Goal: Task Accomplishment & Management: Complete application form

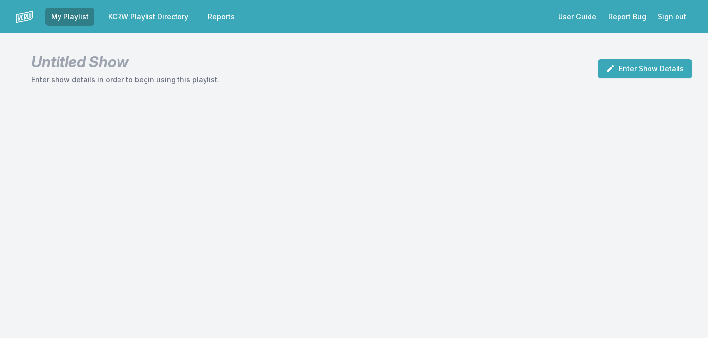
click at [139, 11] on link "KCRW Playlist Directory" at bounding box center [148, 17] width 92 height 18
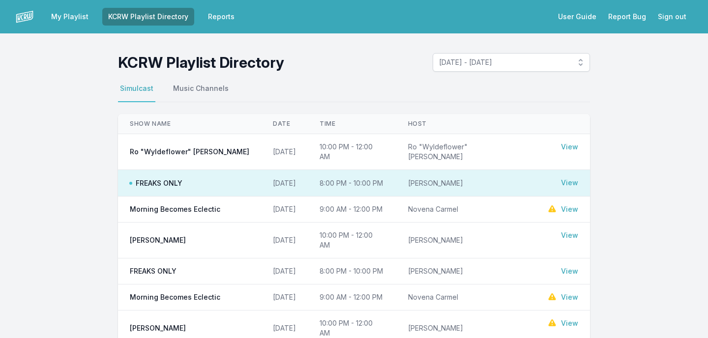
click at [573, 205] on link "View" at bounding box center [569, 210] width 17 height 10
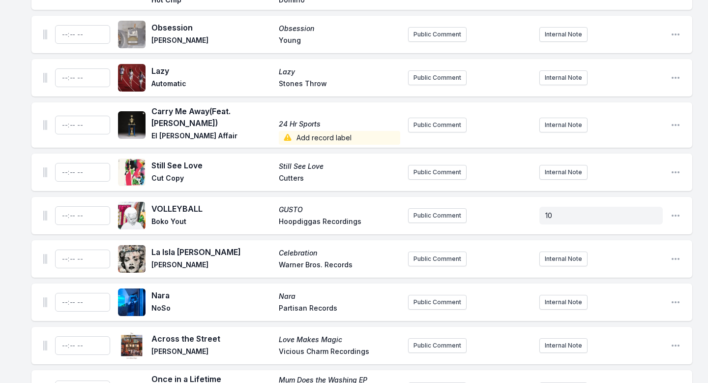
scroll to position [3224, 0]
click at [674, 253] on icon "Open playlist item options" at bounding box center [676, 258] width 10 height 10
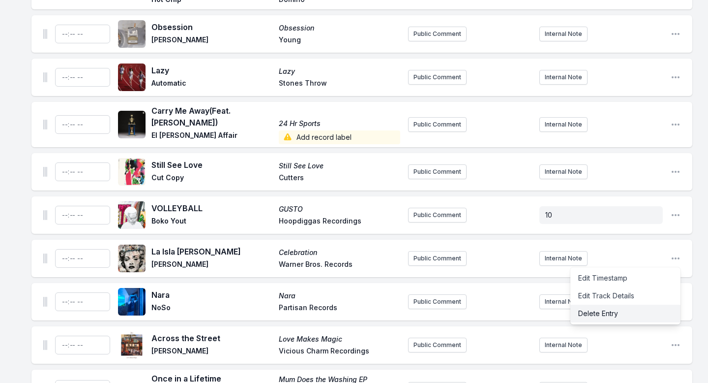
click at [629, 304] on button "Delete Entry" at bounding box center [625, 313] width 110 height 18
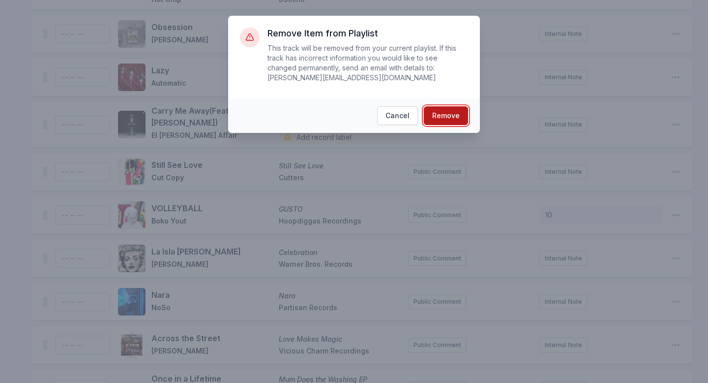
click at [442, 120] on button "Remove" at bounding box center [446, 115] width 44 height 19
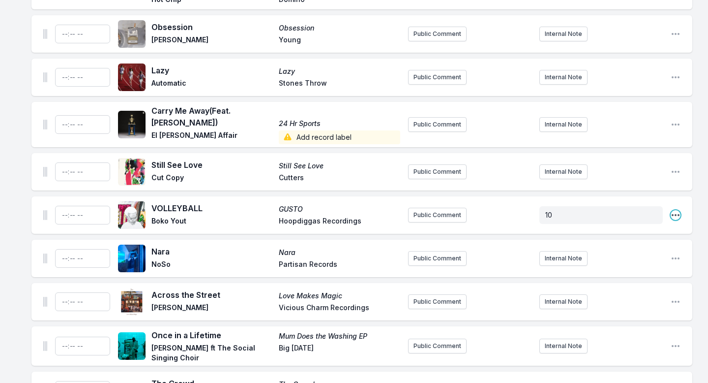
click at [672, 210] on icon "Open playlist item options" at bounding box center [676, 215] width 10 height 10
click at [621, 261] on button "Delete Entry" at bounding box center [625, 270] width 110 height 18
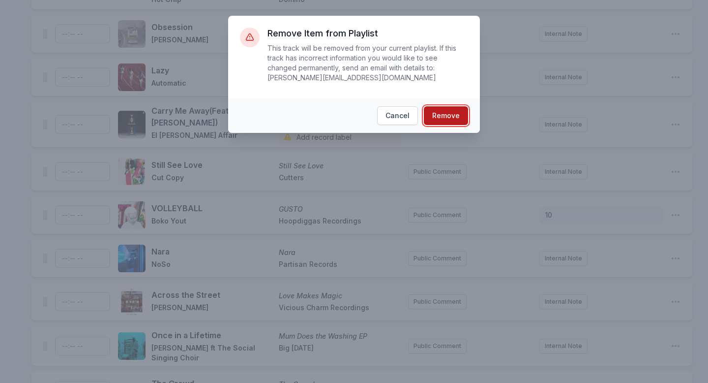
click at [443, 110] on button "Remove" at bounding box center [446, 115] width 44 height 19
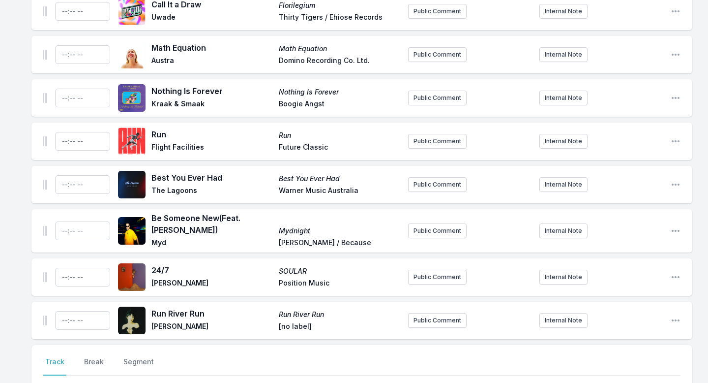
scroll to position [3603, 0]
click at [675, 319] on icon "Open playlist item options" at bounding box center [676, 320] width 8 height 2
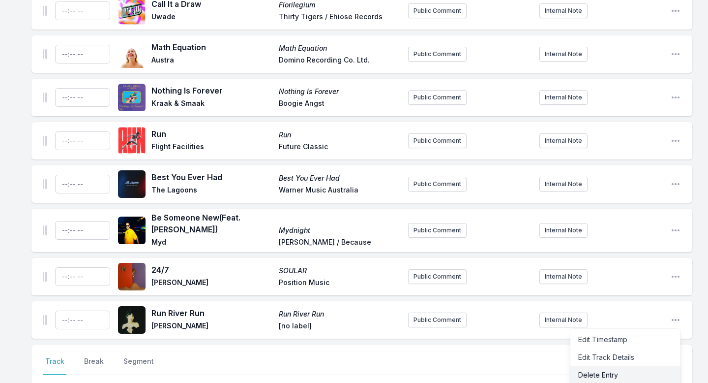
click at [609, 338] on button "Delete Entry" at bounding box center [625, 375] width 110 height 18
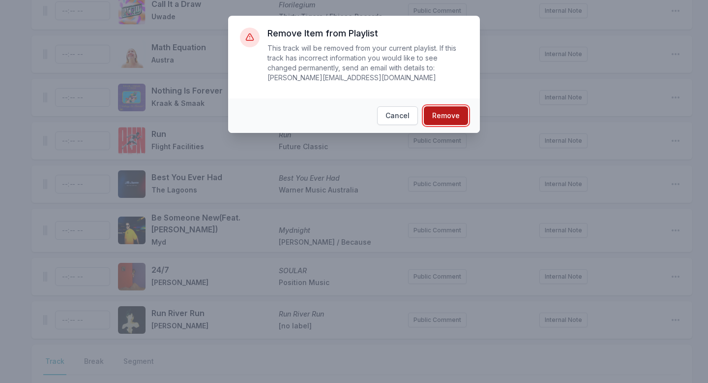
click at [444, 119] on button "Remove" at bounding box center [446, 115] width 44 height 19
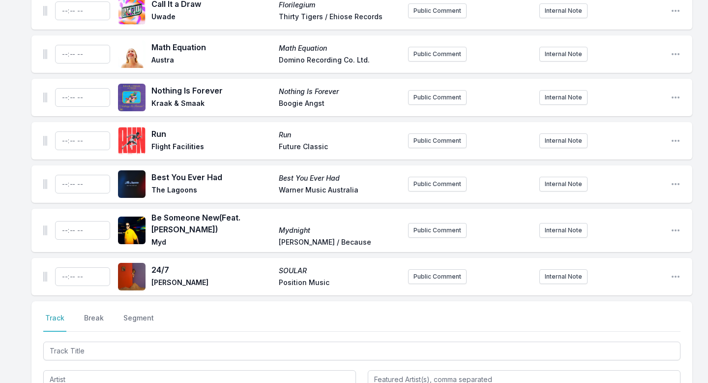
scroll to position [3560, 0]
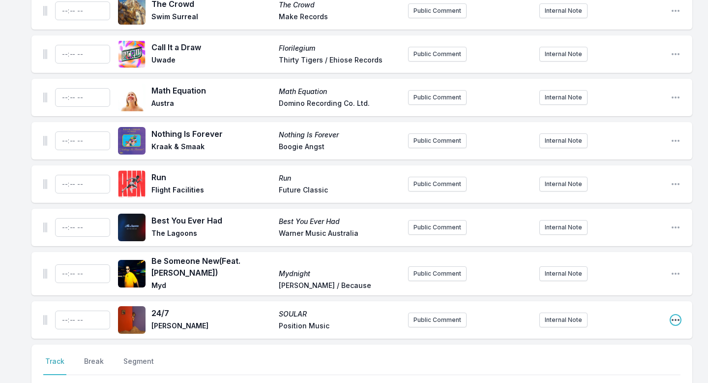
click at [674, 315] on icon "Open playlist item options" at bounding box center [676, 320] width 10 height 10
click at [611, 338] on button "Delete Entry" at bounding box center [625, 375] width 110 height 18
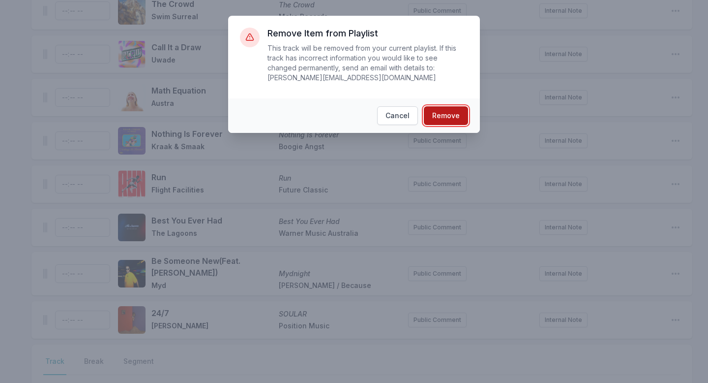
click at [445, 115] on button "Remove" at bounding box center [446, 115] width 44 height 19
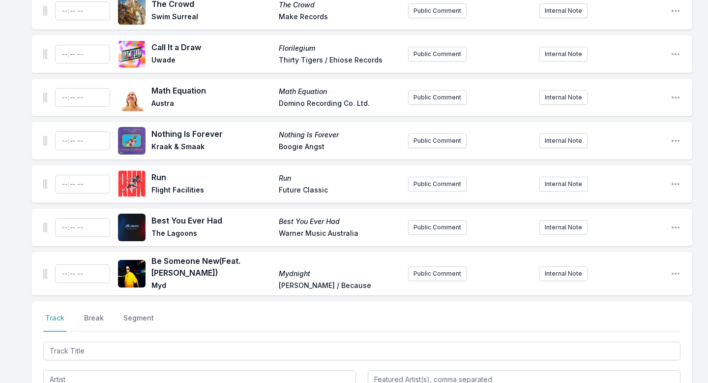
scroll to position [3517, 0]
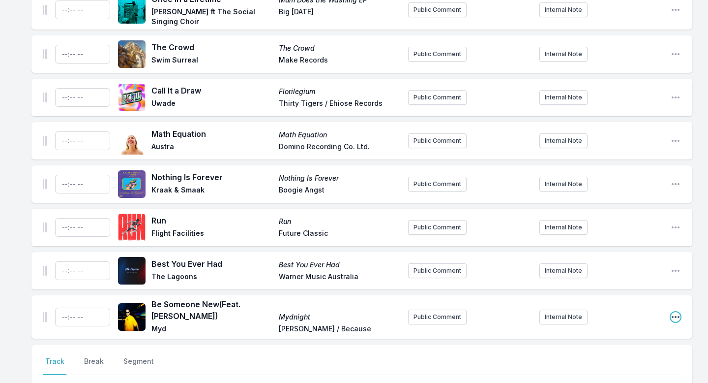
click at [677, 312] on icon "Open playlist item options" at bounding box center [676, 317] width 10 height 10
click at [585, 338] on button "Delete Entry" at bounding box center [625, 372] width 110 height 18
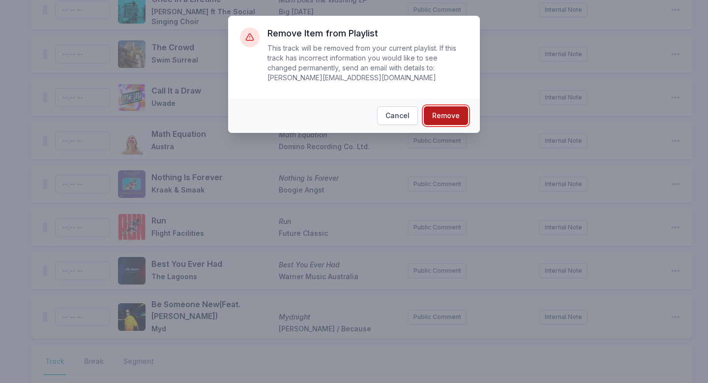
click at [447, 115] on button "Remove" at bounding box center [446, 115] width 44 height 19
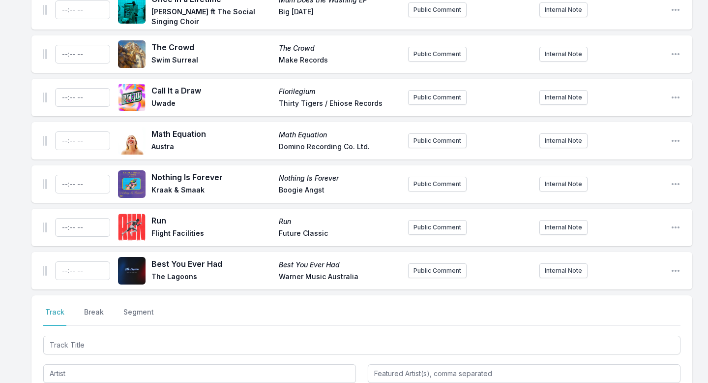
scroll to position [3467, 0]
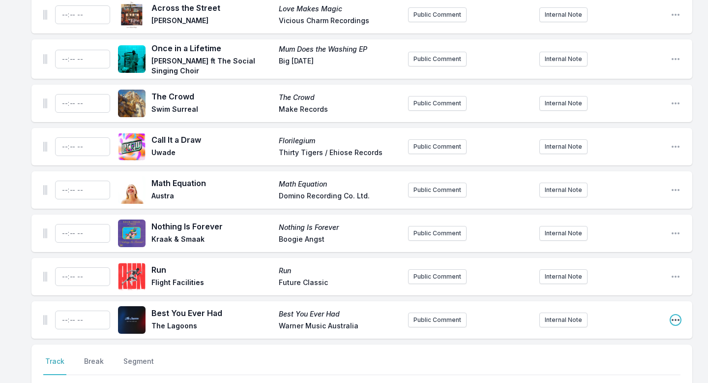
click at [675, 319] on icon "Open playlist item options" at bounding box center [676, 320] width 8 height 2
click at [615, 338] on button "Delete Entry" at bounding box center [625, 375] width 110 height 18
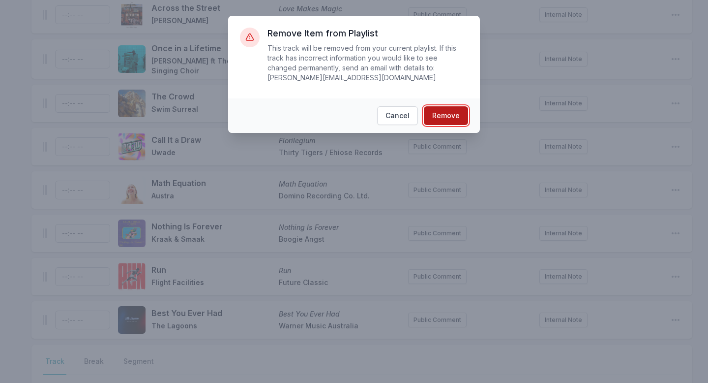
click at [435, 116] on button "Remove" at bounding box center [446, 115] width 44 height 19
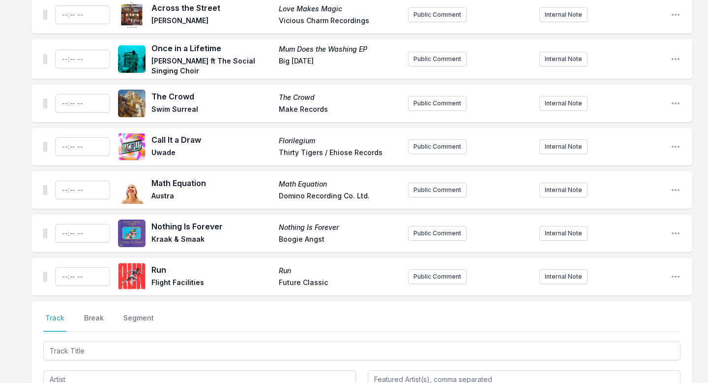
scroll to position [3424, 0]
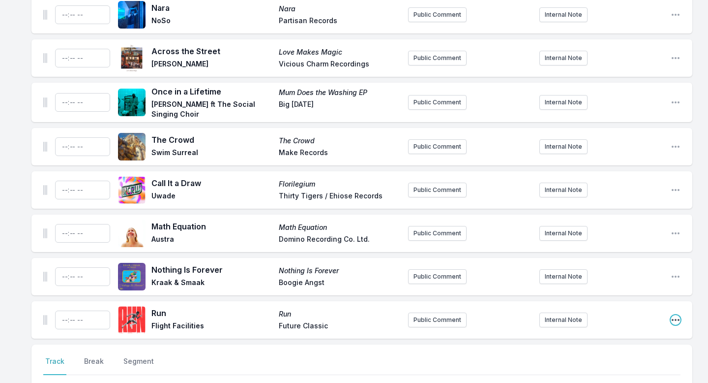
click at [677, 315] on icon "Open playlist item options" at bounding box center [676, 320] width 10 height 10
click at [605, 338] on button "Delete Entry" at bounding box center [625, 375] width 110 height 18
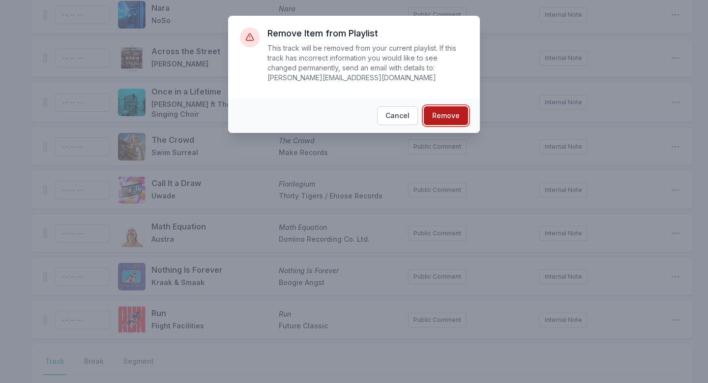
click at [450, 117] on button "Remove" at bounding box center [446, 115] width 44 height 19
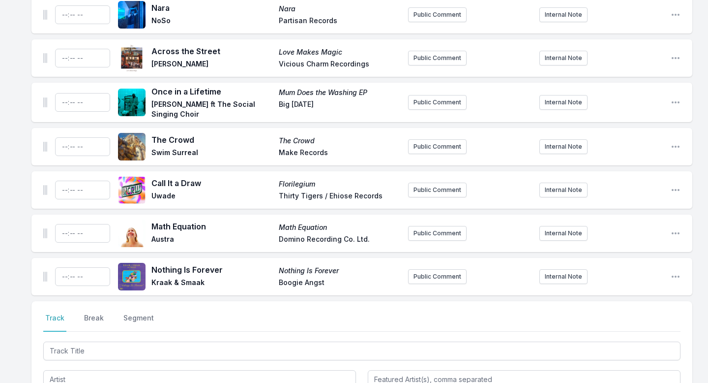
scroll to position [3381, 0]
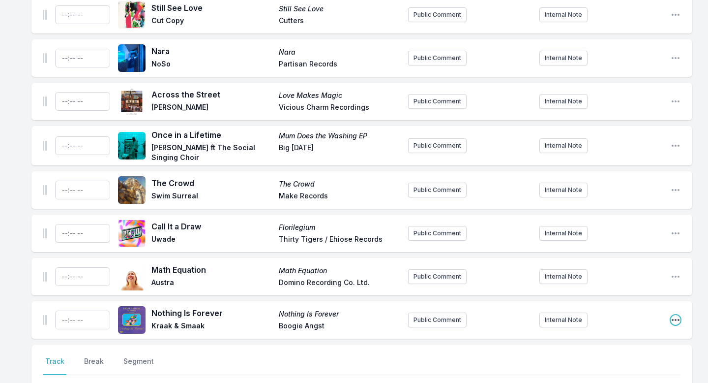
click at [678, 315] on icon "Open playlist item options" at bounding box center [676, 320] width 10 height 10
click at [592, 338] on button "Delete Entry" at bounding box center [625, 375] width 110 height 18
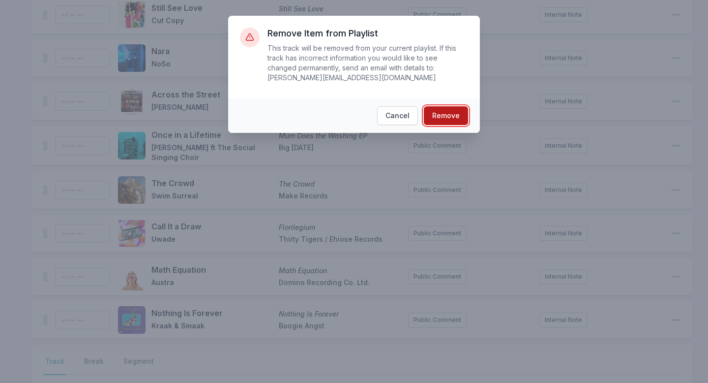
click at [448, 121] on button "Remove" at bounding box center [446, 115] width 44 height 19
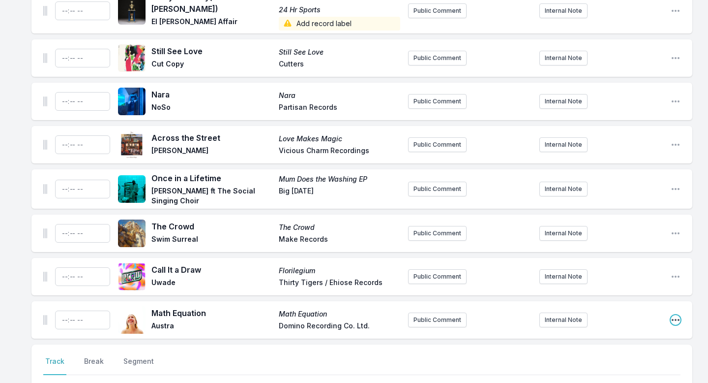
click at [674, 315] on icon "Open playlist item options" at bounding box center [676, 320] width 10 height 10
click at [601, 338] on button "Delete Entry" at bounding box center [625, 375] width 110 height 18
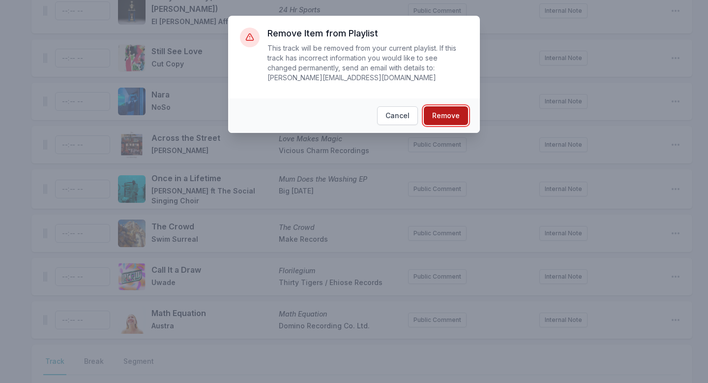
click at [448, 116] on button "Remove" at bounding box center [446, 115] width 44 height 19
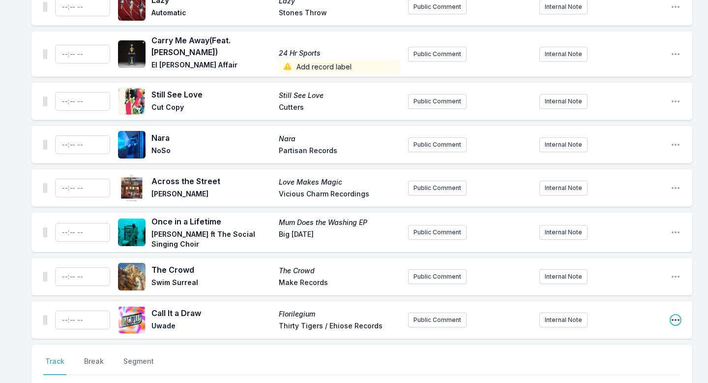
click at [676, 315] on icon "Open playlist item options" at bounding box center [676, 320] width 10 height 10
click at [591, 338] on button "Delete Entry" at bounding box center [625, 375] width 110 height 18
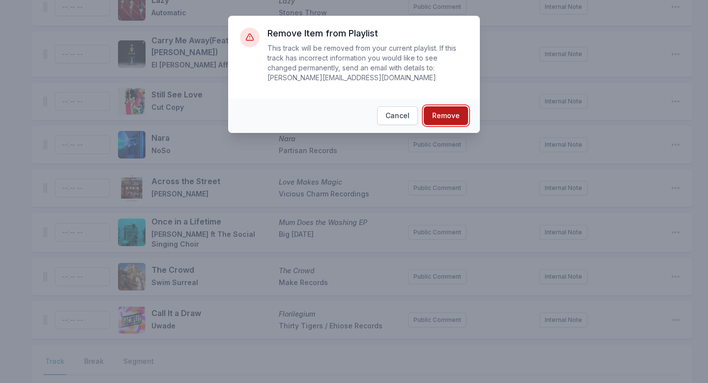
click at [445, 114] on button "Remove" at bounding box center [446, 115] width 44 height 19
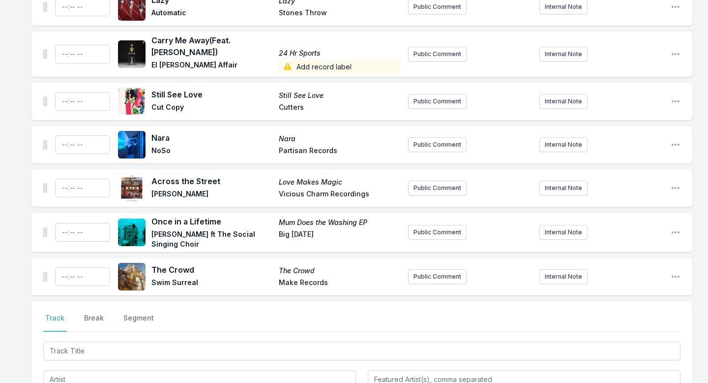
scroll to position [3251, 0]
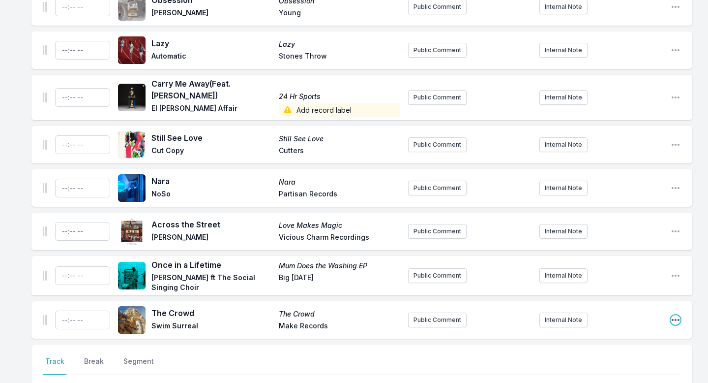
click at [677, 315] on icon "Open playlist item options" at bounding box center [676, 320] width 10 height 10
click at [620, 338] on button "Delete Entry" at bounding box center [625, 375] width 110 height 18
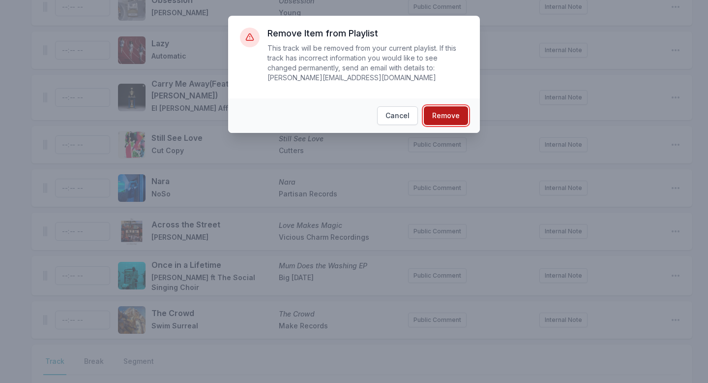
click at [450, 111] on button "Remove" at bounding box center [446, 115] width 44 height 19
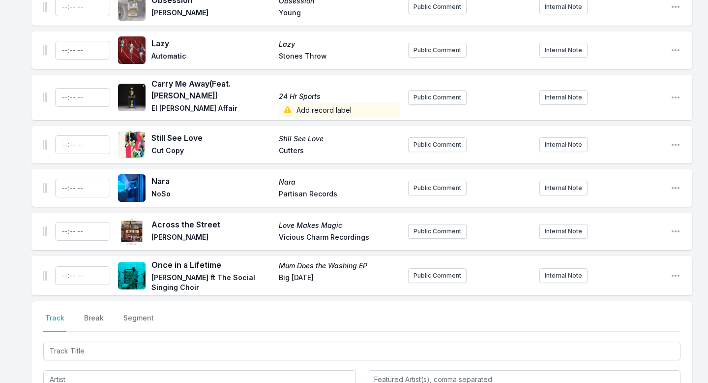
scroll to position [3208, 0]
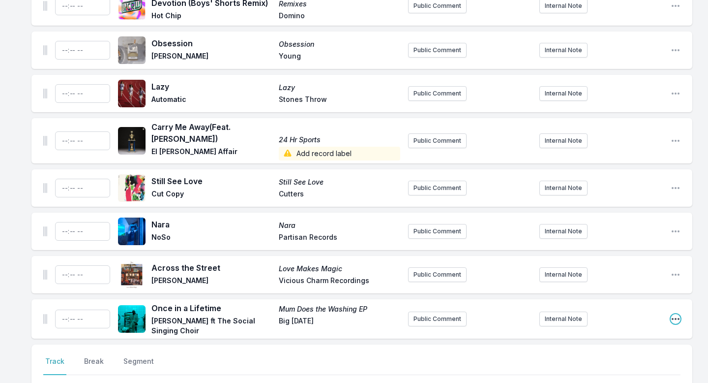
click at [675, 314] on icon "Open playlist item options" at bounding box center [676, 319] width 10 height 10
click at [602, 338] on button "Delete Entry" at bounding box center [625, 374] width 110 height 18
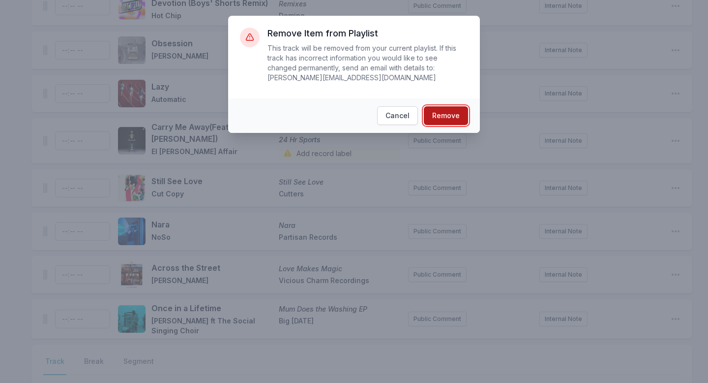
click at [440, 116] on button "Remove" at bounding box center [446, 115] width 44 height 19
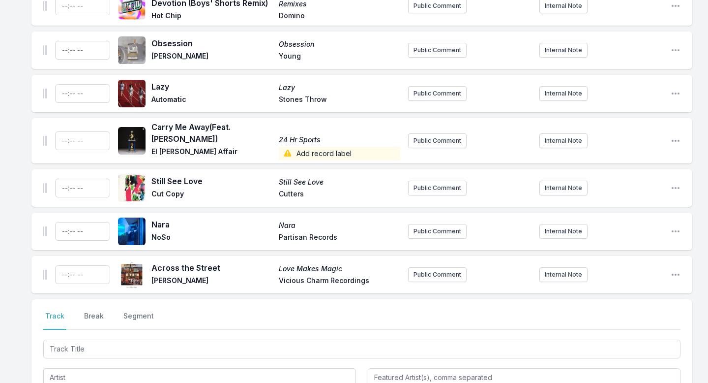
scroll to position [3163, 0]
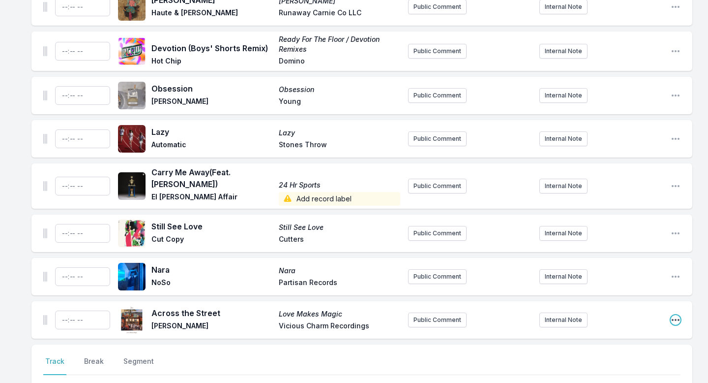
click at [674, 315] on icon "Open playlist item options" at bounding box center [676, 320] width 10 height 10
click at [603, 338] on button "Delete Entry" at bounding box center [625, 375] width 110 height 18
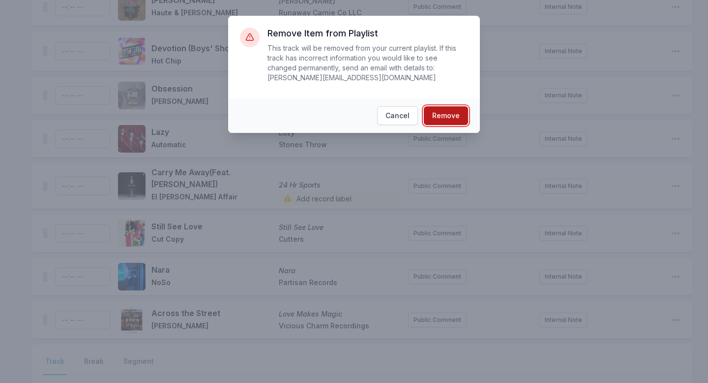
click at [435, 111] on button "Remove" at bounding box center [446, 115] width 44 height 19
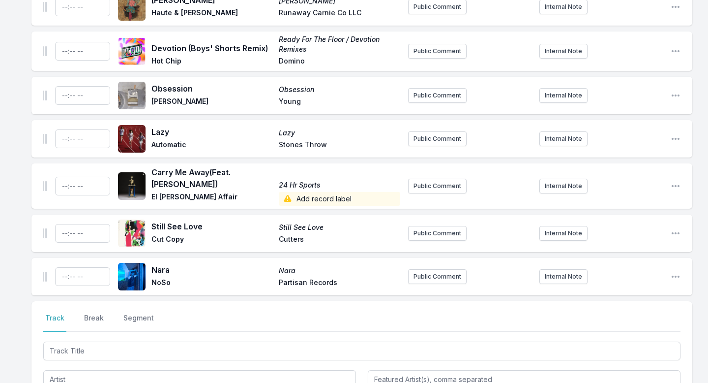
scroll to position [3119, 0]
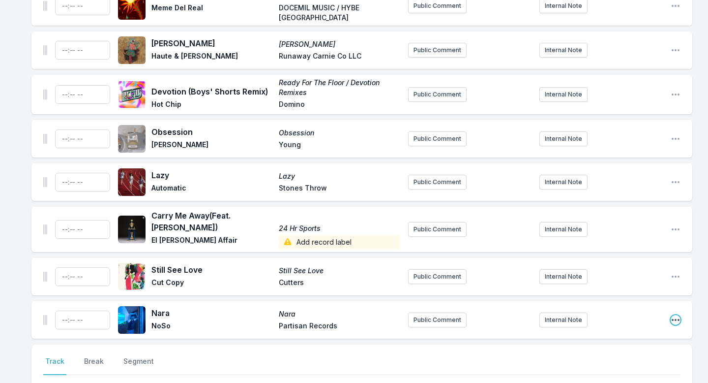
click at [674, 315] on icon "Open playlist item options" at bounding box center [676, 320] width 10 height 10
click at [590, 338] on button "Delete Entry" at bounding box center [625, 375] width 110 height 18
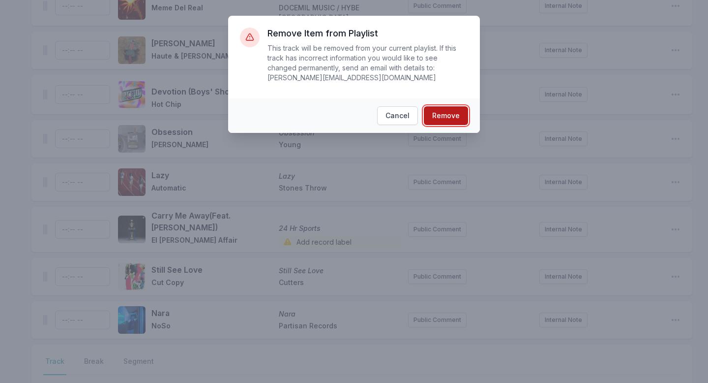
click at [448, 119] on button "Remove" at bounding box center [446, 115] width 44 height 19
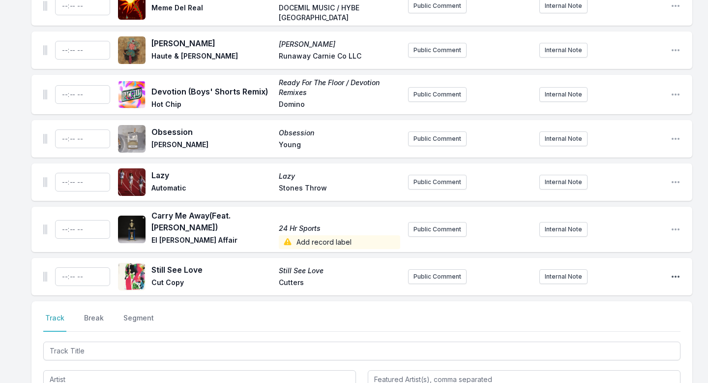
scroll to position [3076, 0]
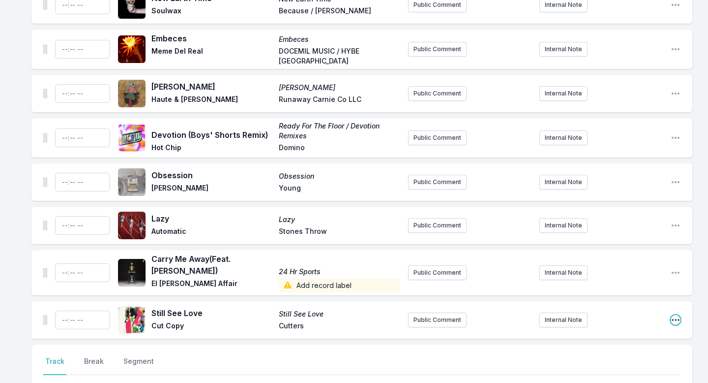
click at [677, 315] on icon "Open playlist item options" at bounding box center [676, 320] width 10 height 10
click at [625, 338] on button "Delete Entry" at bounding box center [625, 375] width 110 height 18
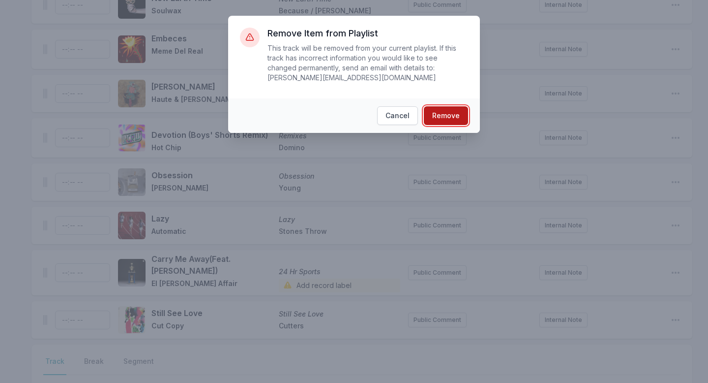
click at [440, 124] on button "Remove" at bounding box center [446, 115] width 44 height 19
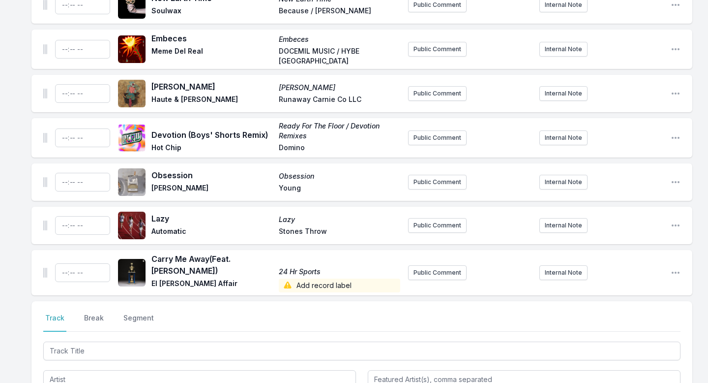
scroll to position [3033, 0]
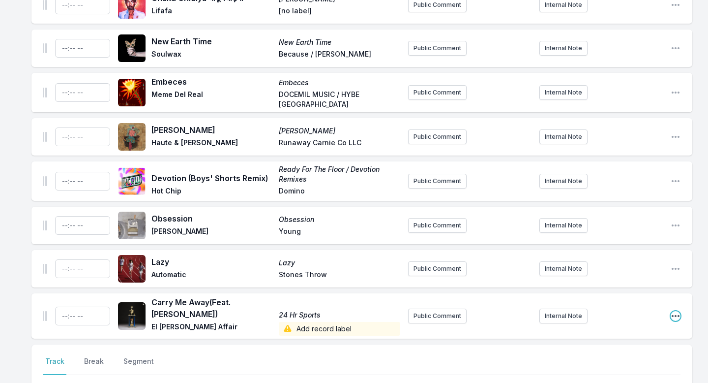
click at [676, 311] on icon "Open playlist item options" at bounding box center [676, 316] width 10 height 10
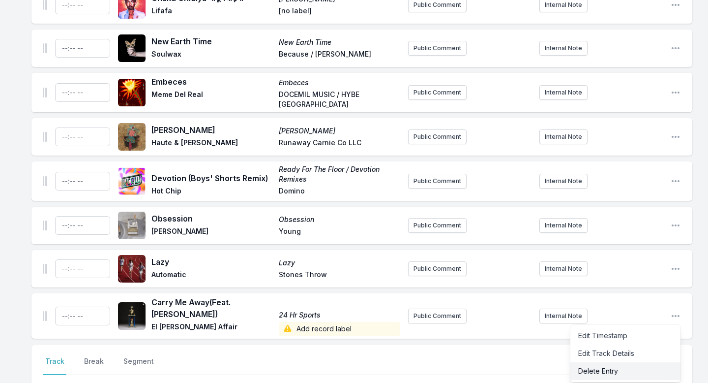
click at [593, 338] on button "Delete Entry" at bounding box center [625, 371] width 110 height 18
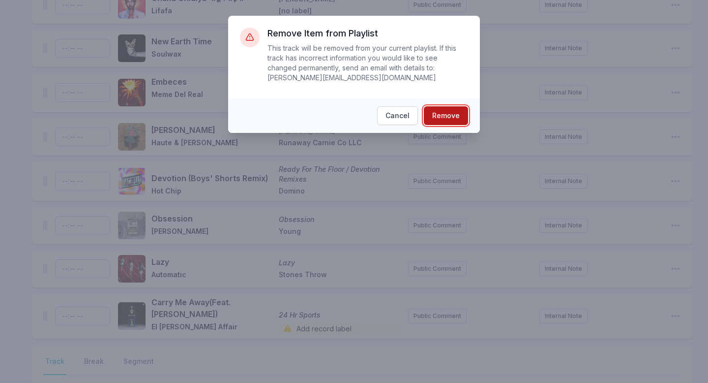
click at [444, 112] on button "Remove" at bounding box center [446, 115] width 44 height 19
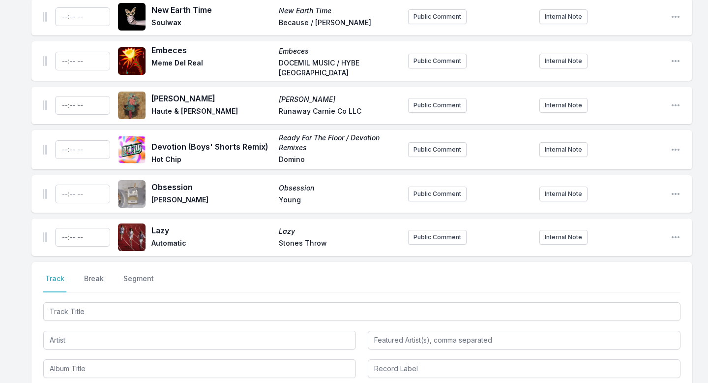
scroll to position [2950, 0]
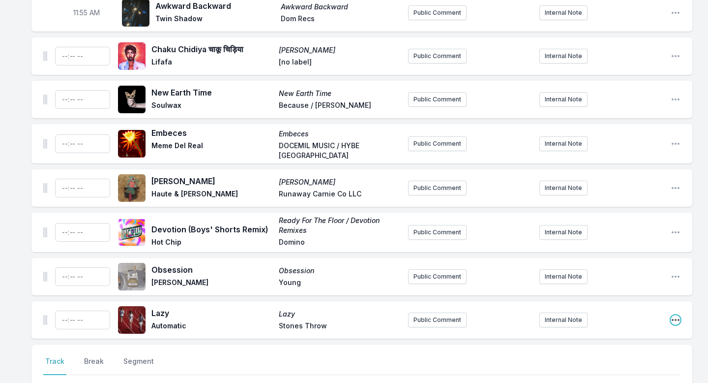
click at [676, 315] on icon "Open playlist item options" at bounding box center [676, 320] width 10 height 10
click at [621, 338] on button "Delete Entry" at bounding box center [625, 375] width 110 height 18
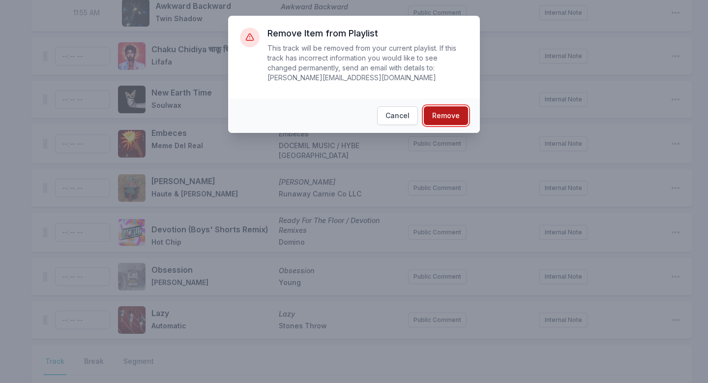
click at [449, 114] on button "Remove" at bounding box center [446, 115] width 44 height 19
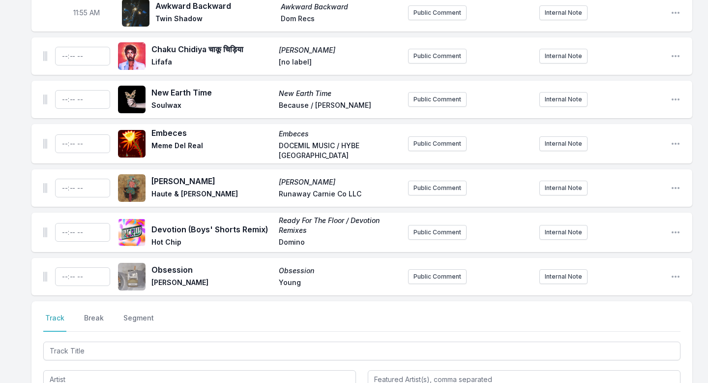
scroll to position [2907, 0]
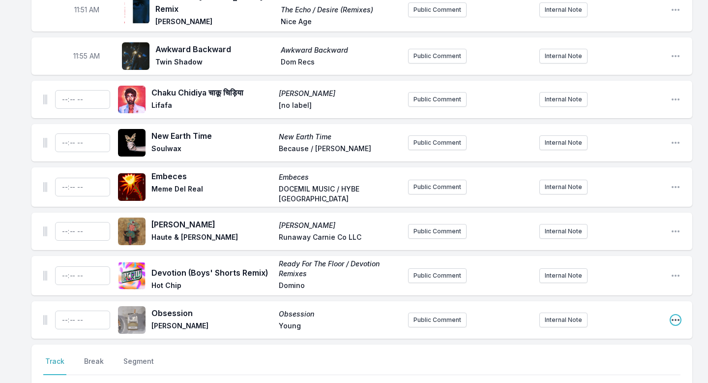
click at [677, 315] on icon "Open playlist item options" at bounding box center [676, 320] width 10 height 10
click at [612, 338] on button "Delete Entry" at bounding box center [625, 375] width 110 height 18
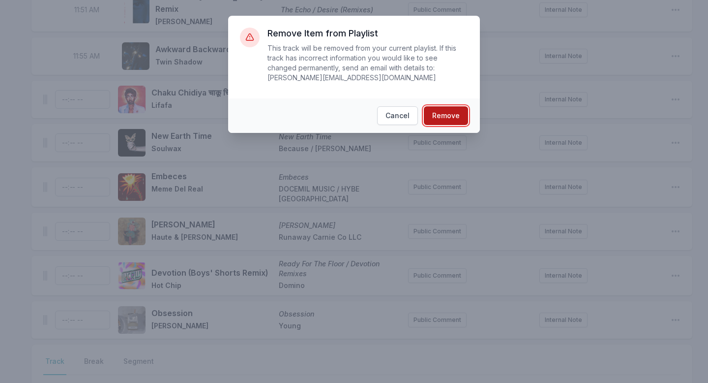
click at [445, 114] on button "Remove" at bounding box center [446, 115] width 44 height 19
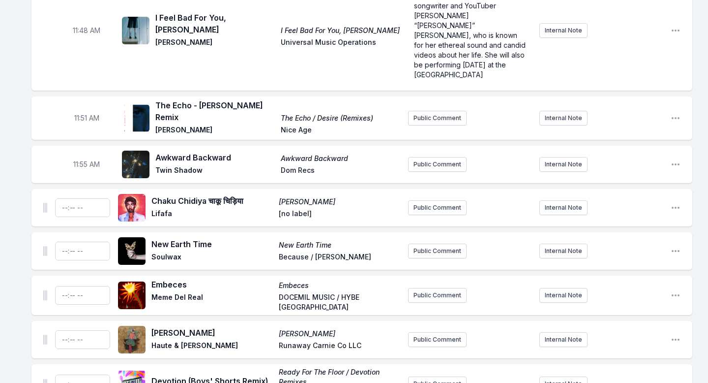
scroll to position [2747, 0]
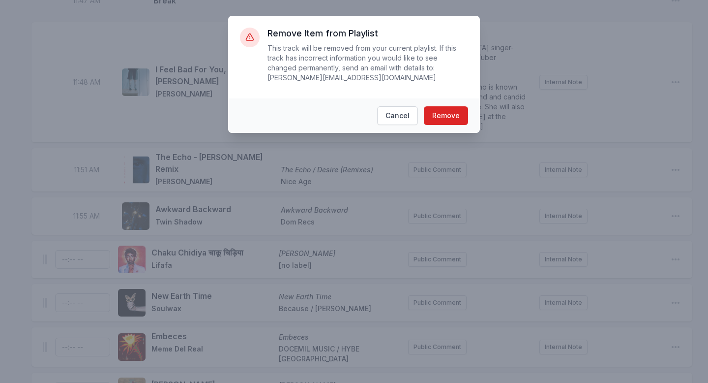
click at [458, 125] on footer "Cancel Remove" at bounding box center [354, 115] width 252 height 34
click at [456, 118] on button "Remove" at bounding box center [446, 115] width 44 height 19
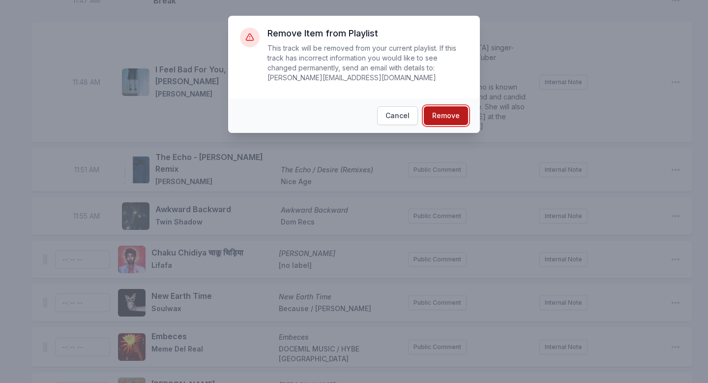
click at [438, 116] on button "Remove" at bounding box center [446, 115] width 44 height 19
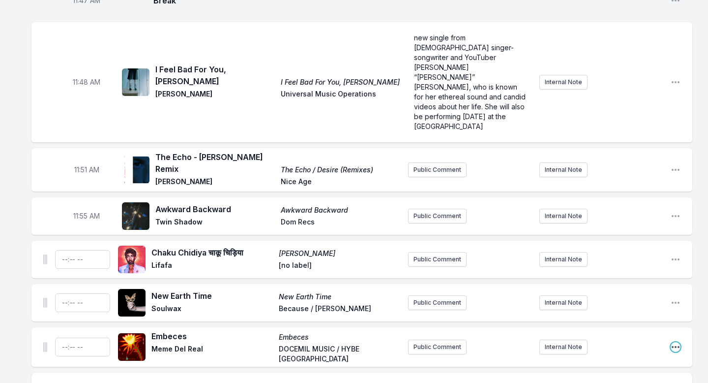
click at [675, 338] on icon "Open playlist item options" at bounding box center [676, 347] width 10 height 10
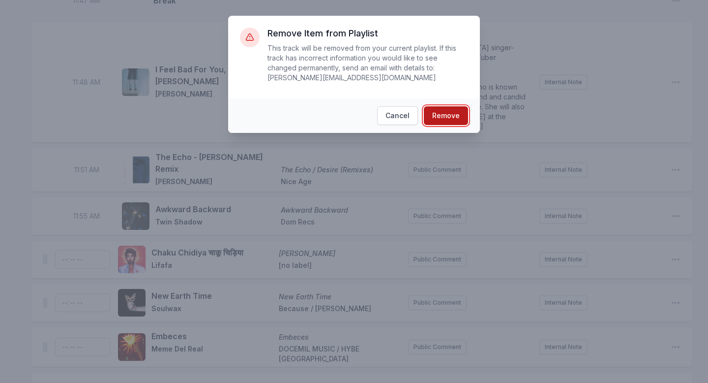
click at [450, 116] on button "Remove" at bounding box center [446, 115] width 44 height 19
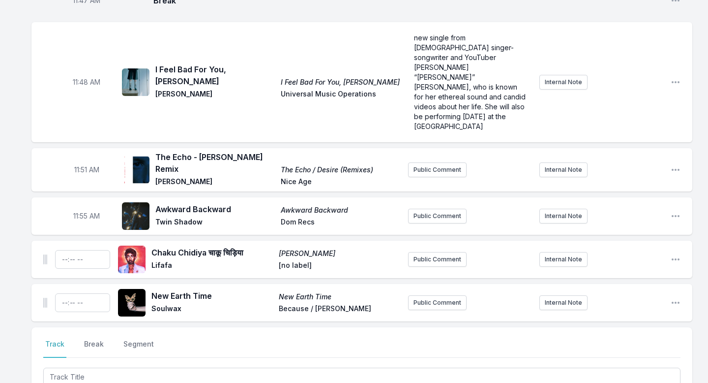
scroll to position [2744, 0]
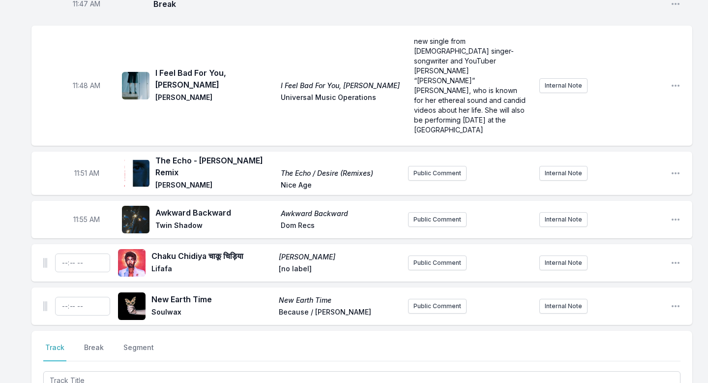
click at [681, 287] on div "New Earth Time New Earth Time Soulwax Because / Deewee Public Comment Internal …" at bounding box center [361, 305] width 661 height 37
click at [676, 301] on icon "Open playlist item options" at bounding box center [676, 306] width 10 height 10
click at [607, 338] on button "Delete Entry" at bounding box center [625, 361] width 110 height 18
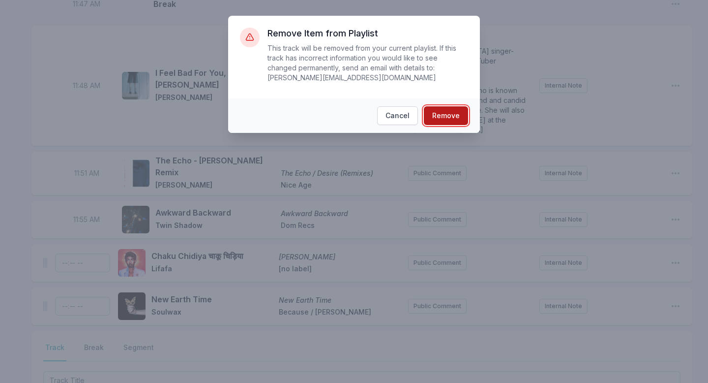
click at [446, 113] on button "Remove" at bounding box center [446, 115] width 44 height 19
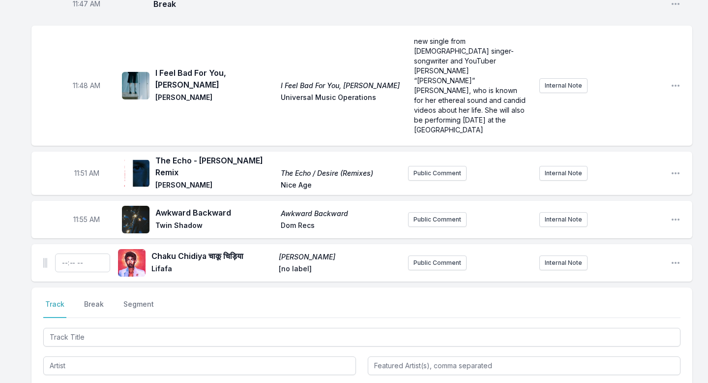
scroll to position [2700, 0]
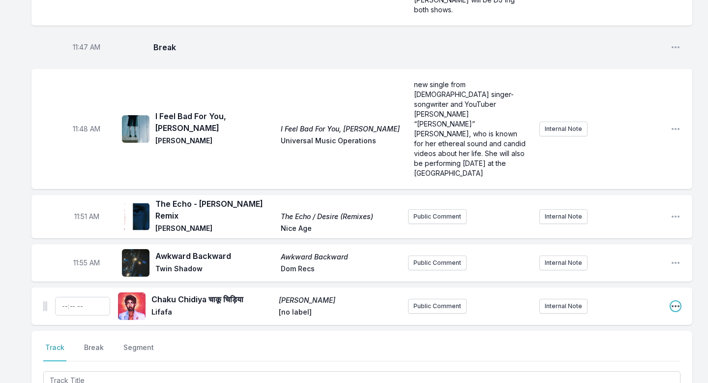
click at [678, 301] on icon "Open playlist item options" at bounding box center [676, 306] width 10 height 10
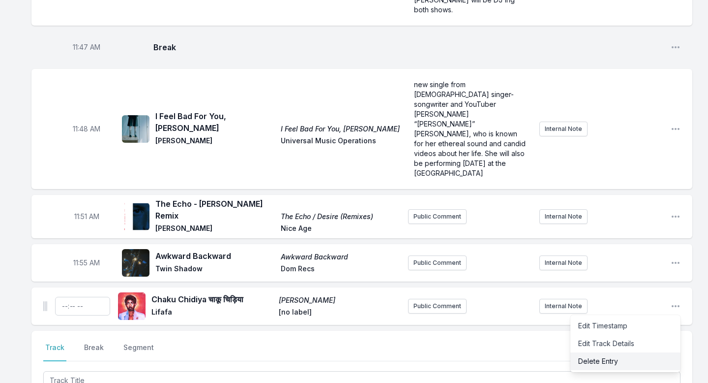
click at [634, 338] on button "Delete Entry" at bounding box center [625, 361] width 110 height 18
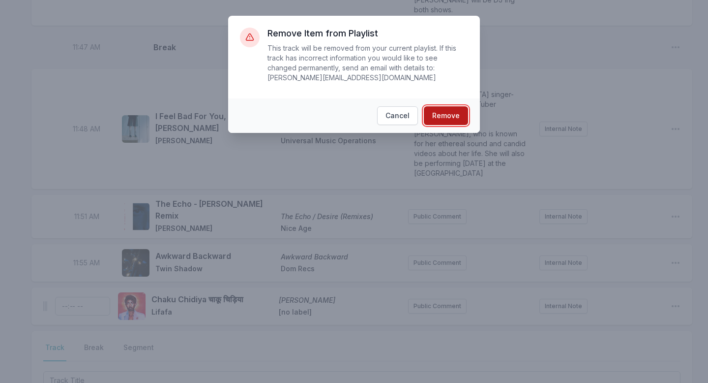
click at [444, 117] on button "Remove" at bounding box center [446, 115] width 44 height 19
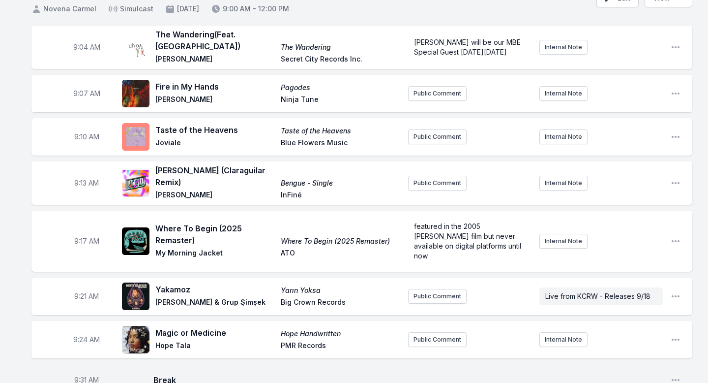
scroll to position [0, 0]
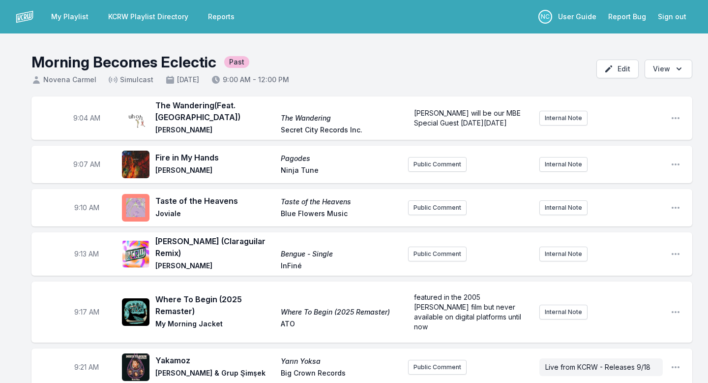
click at [148, 20] on link "KCRW Playlist Directory" at bounding box center [148, 17] width 92 height 18
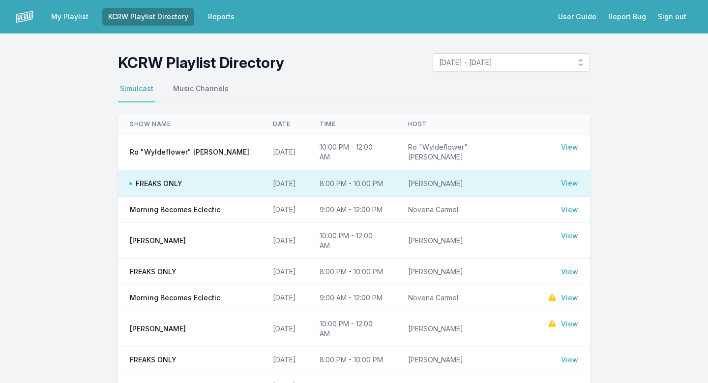
click at [78, 18] on link "My Playlist" at bounding box center [69, 17] width 49 height 18
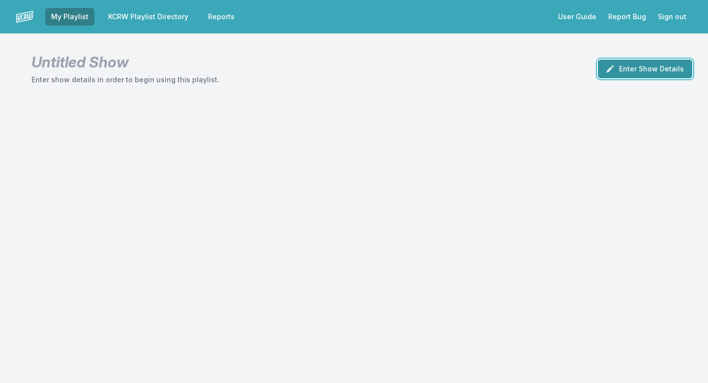
click at [643, 75] on button "Enter Show Details" at bounding box center [645, 68] width 94 height 19
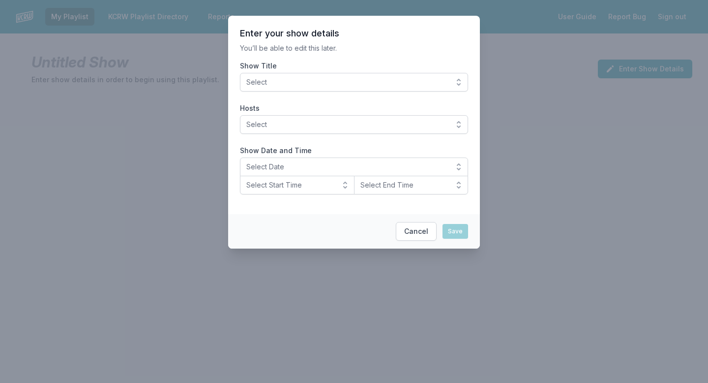
click at [413, 81] on span "Select" at bounding box center [347, 82] width 202 height 10
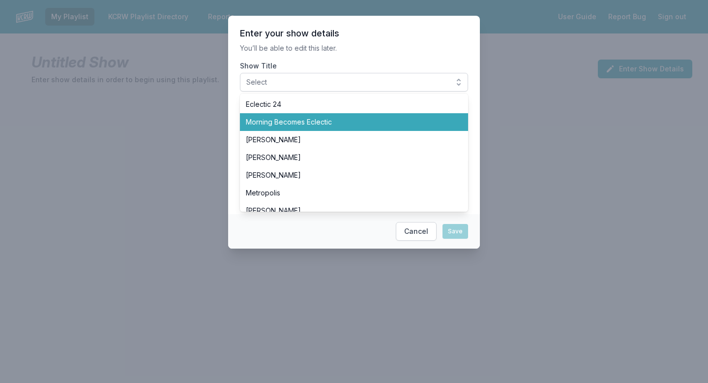
click at [379, 127] on li "Morning Becomes Eclectic" at bounding box center [354, 122] width 228 height 18
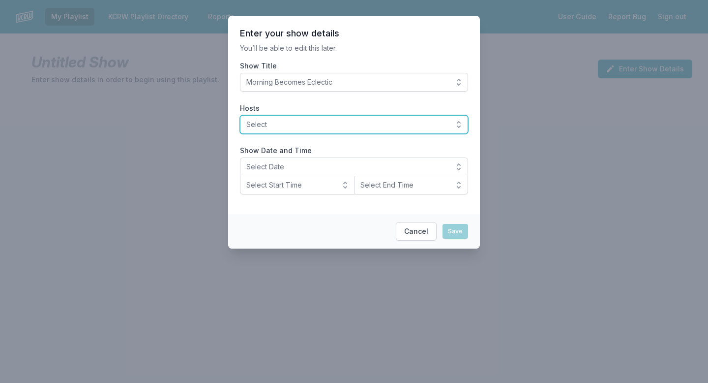
click at [338, 130] on button "Select" at bounding box center [354, 124] width 228 height 19
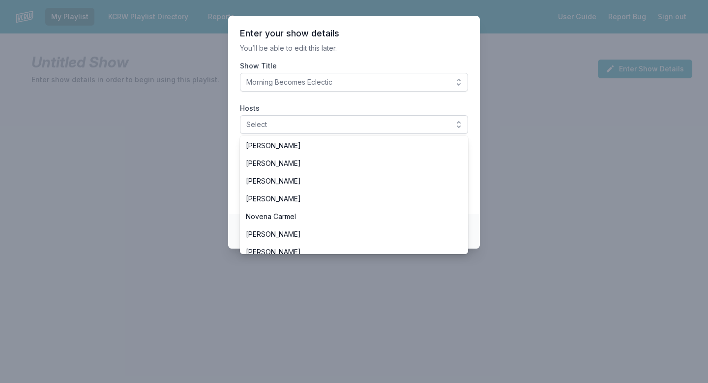
scroll to position [187, 0]
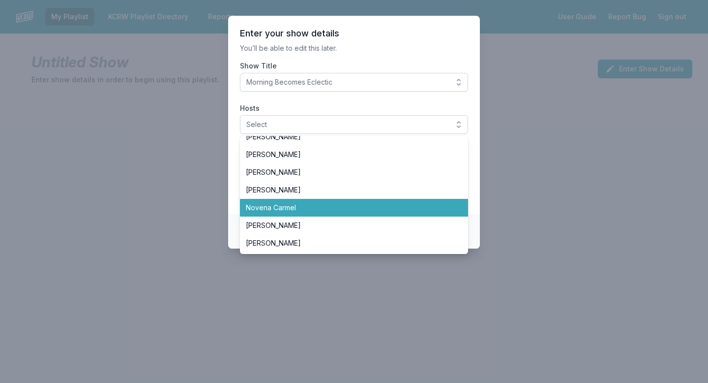
click at [294, 214] on li "Novena Carmel" at bounding box center [354, 208] width 228 height 18
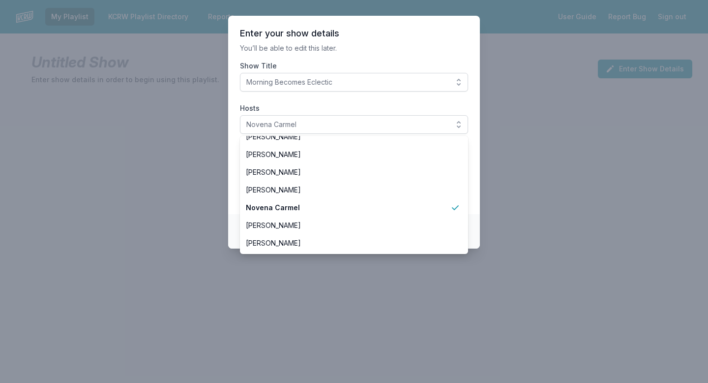
click at [371, 58] on section "Enter your show details You’ll be able to edit this later. Show Title Morning B…" at bounding box center [354, 115] width 252 height 198
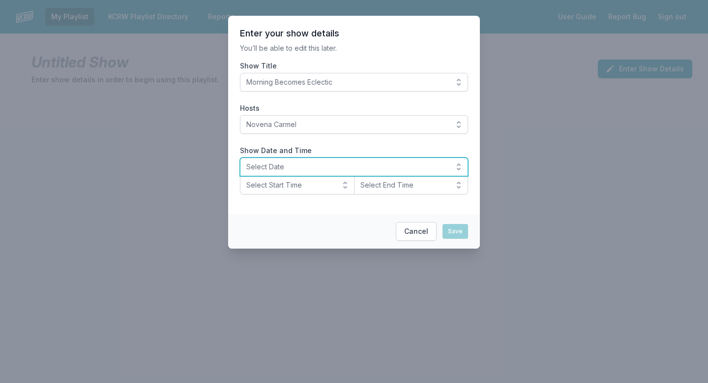
click at [294, 164] on span "Select Date" at bounding box center [347, 167] width 202 height 10
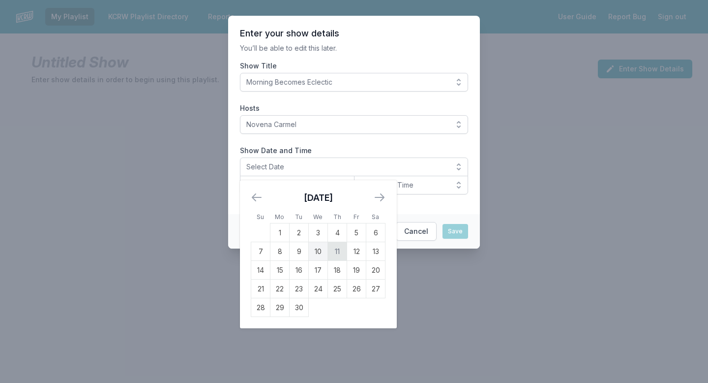
click at [333, 250] on td "11" at bounding box center [337, 251] width 19 height 19
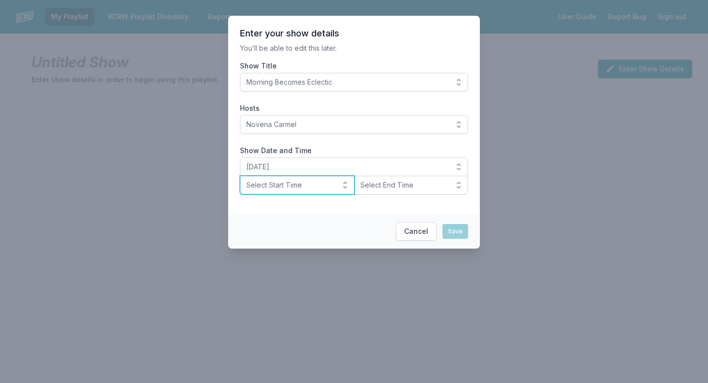
click at [318, 187] on span "Select Start Time" at bounding box center [290, 185] width 88 height 10
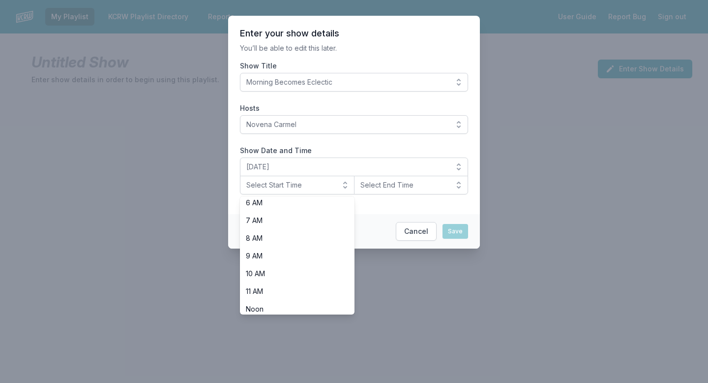
scroll to position [112, 0]
click at [314, 257] on span "9 AM" at bounding box center [291, 254] width 91 height 10
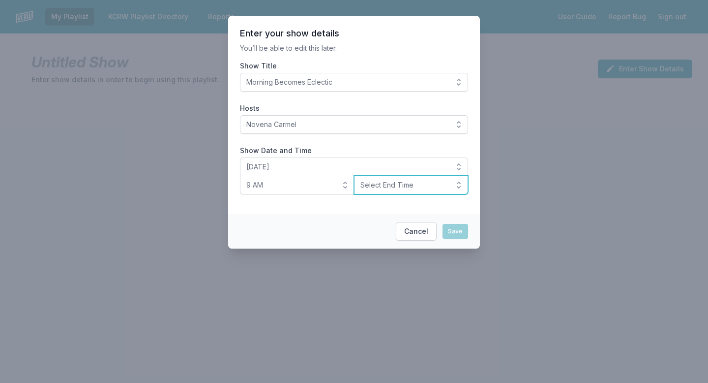
click at [406, 189] on span "Select End Time" at bounding box center [404, 185] width 88 height 10
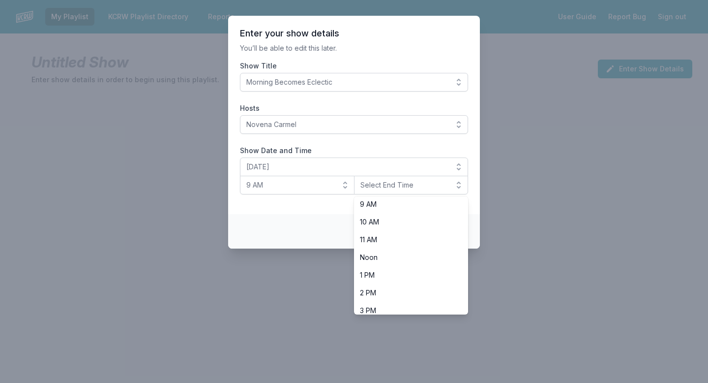
scroll to position [180, 0]
click at [400, 239] on span "Noon" at bounding box center [405, 240] width 91 height 10
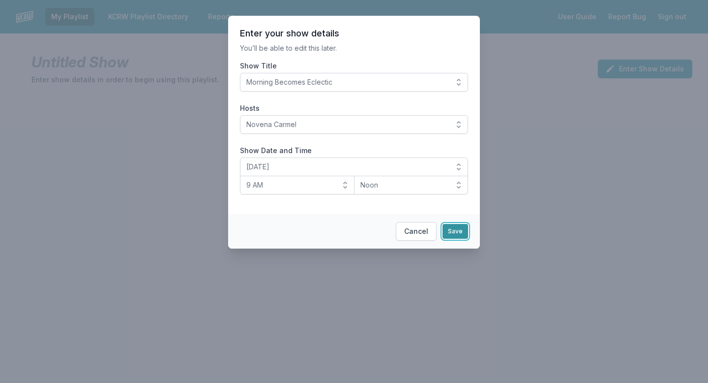
click at [455, 233] on button "Save" at bounding box center [456, 231] width 26 height 15
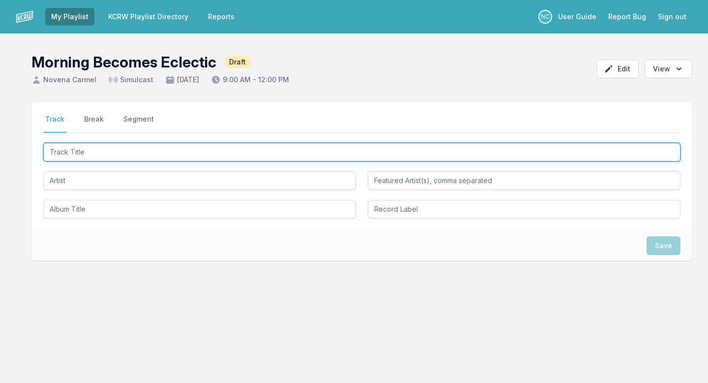
click at [374, 149] on input "Track Title" at bounding box center [361, 152] width 637 height 19
type input "GUSTO"
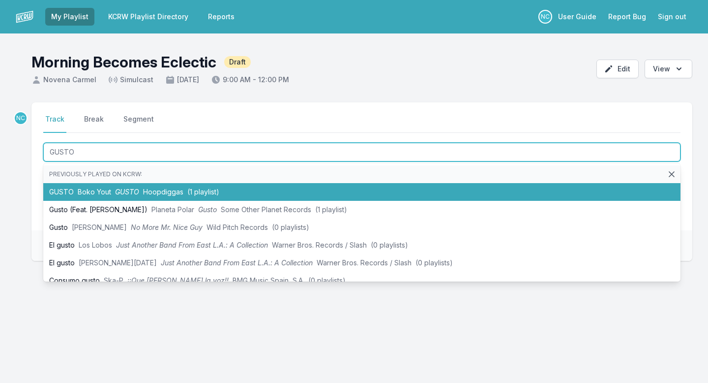
click at [258, 193] on li "GUSTO Boko Yout GUSTO Hoopdiggas (1 playlist)" at bounding box center [361, 192] width 637 height 18
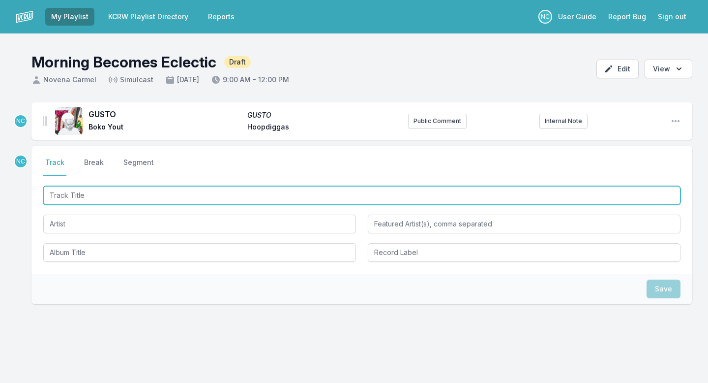
click at [233, 197] on input "Track Title" at bounding box center [361, 195] width 637 height 19
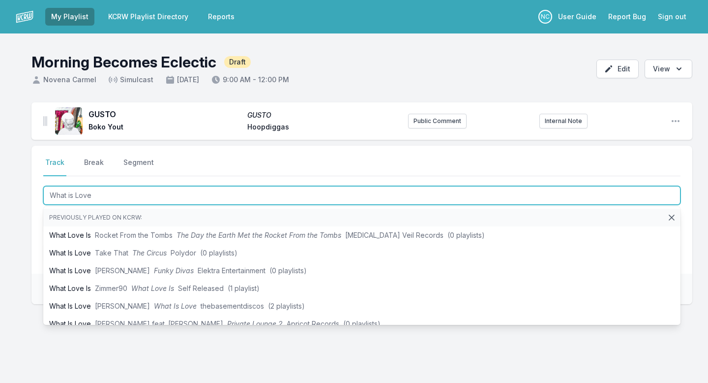
type input "What is Love"
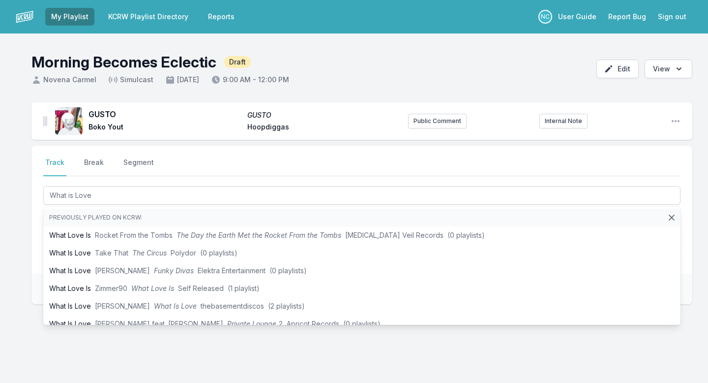
click at [20, 235] on div "GUSTO GUSTO Boko Yout Hoopdiggas Public Comment Internal Note Open playlist ite…" at bounding box center [354, 250] width 708 height 296
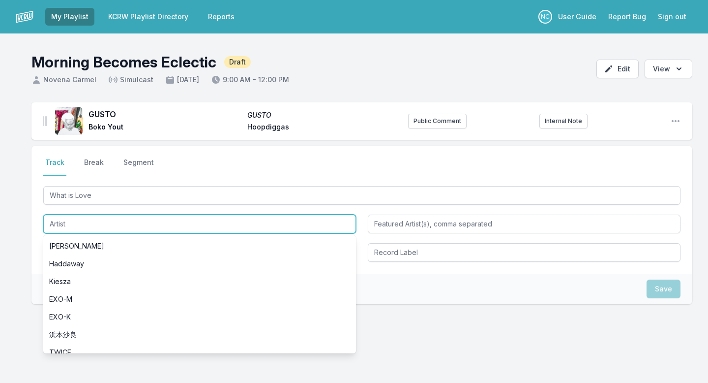
click at [67, 223] on input "Artist" at bounding box center [199, 223] width 313 height 19
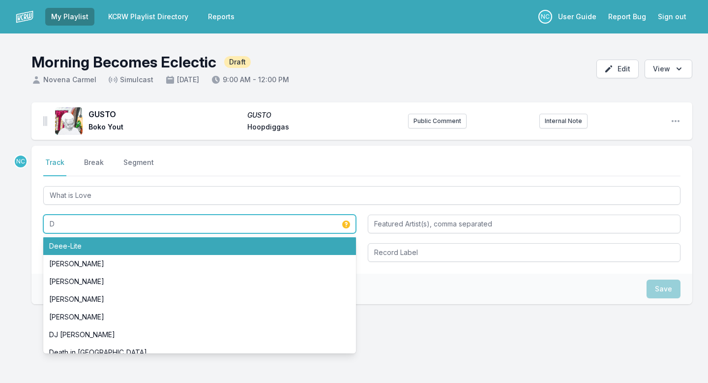
click at [67, 244] on li "Deee‐Lite" at bounding box center [199, 246] width 313 height 18
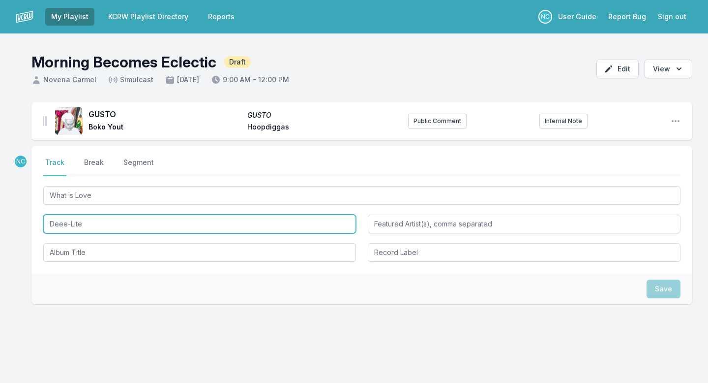
type input "Deee‐Lite"
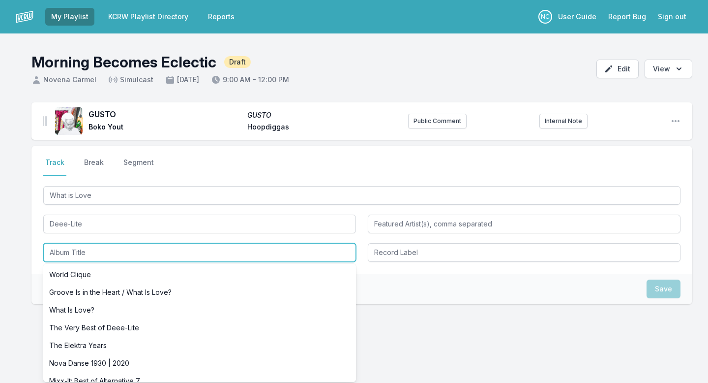
click at [67, 249] on input "Album Title" at bounding box center [199, 252] width 313 height 19
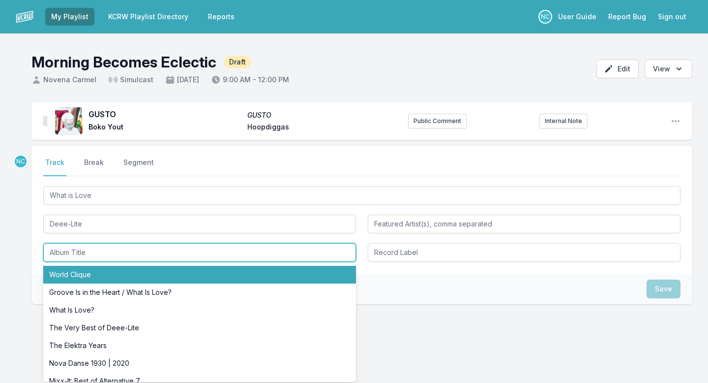
click at [67, 273] on li "World Clique" at bounding box center [199, 275] width 313 height 18
type input "World Clique"
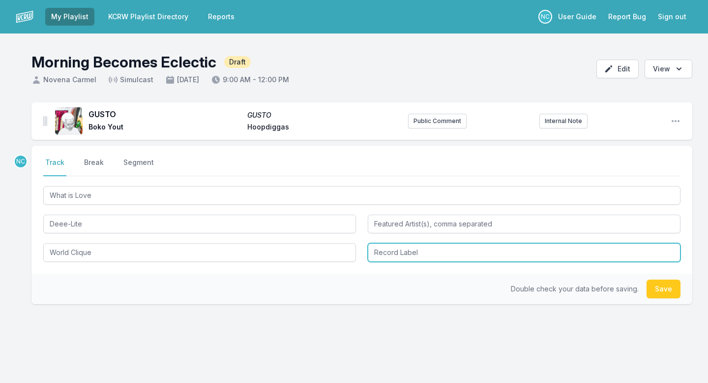
click at [380, 246] on input "Record Label" at bounding box center [524, 252] width 313 height 19
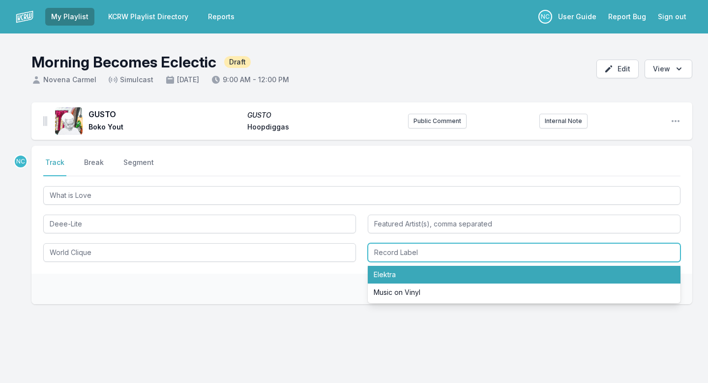
click at [448, 274] on li "Elektra" at bounding box center [524, 275] width 313 height 18
type input "Elektra"
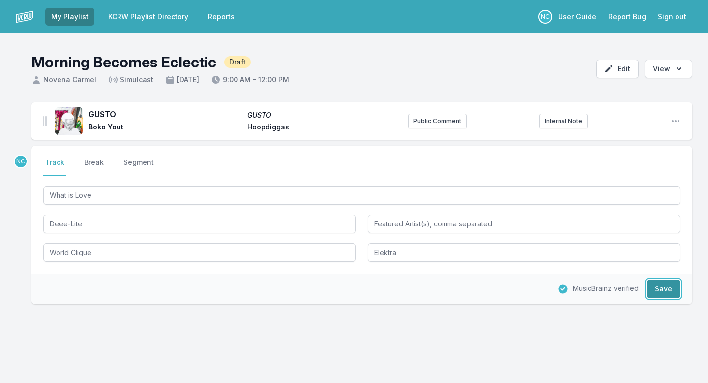
click at [667, 288] on button "Save" at bounding box center [664, 288] width 34 height 19
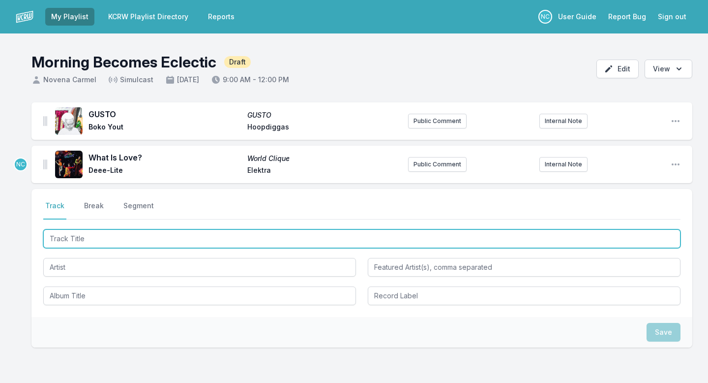
click at [367, 242] on input "Track Title" at bounding box center [361, 238] width 637 height 19
type input "Chaperone"
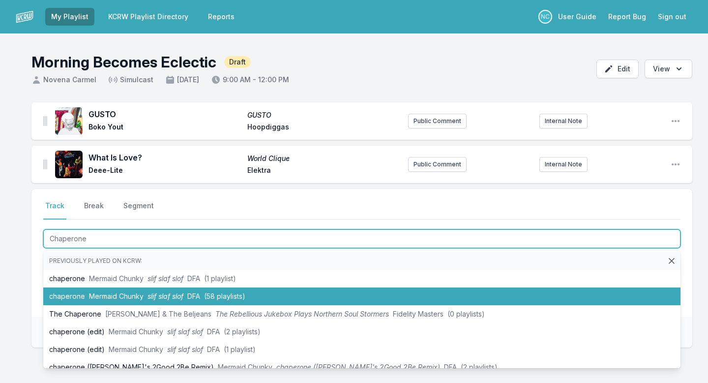
click at [289, 294] on li "chaperone Mermaid Chunky slif slaf slof DFA (58 playlists)" at bounding box center [361, 296] width 637 height 18
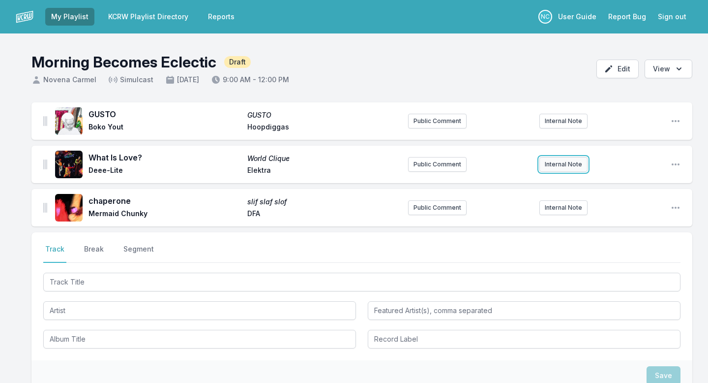
click at [566, 163] on button "Internal Note" at bounding box center [563, 164] width 48 height 15
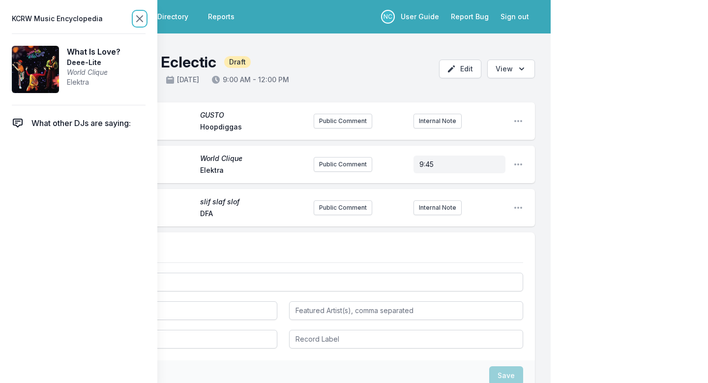
click at [138, 17] on icon at bounding box center [140, 19] width 6 height 6
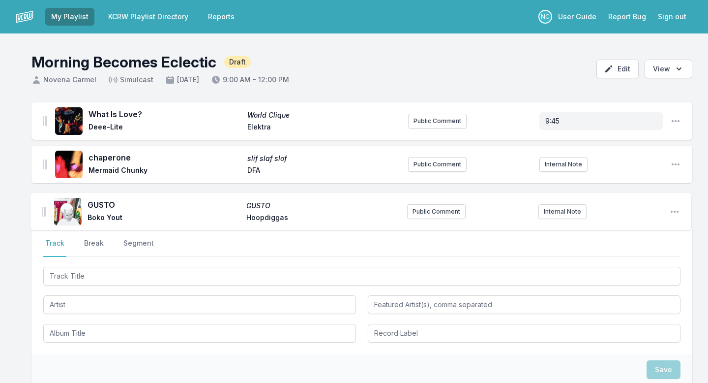
drag, startPoint x: 43, startPoint y: 118, endPoint x: 43, endPoint y: 213, distance: 94.9
click at [43, 213] on ul "GUSTO GUSTO Boko Yout Hoopdiggas Public Comment Internal Note Open playlist ite…" at bounding box center [361, 161] width 661 height 118
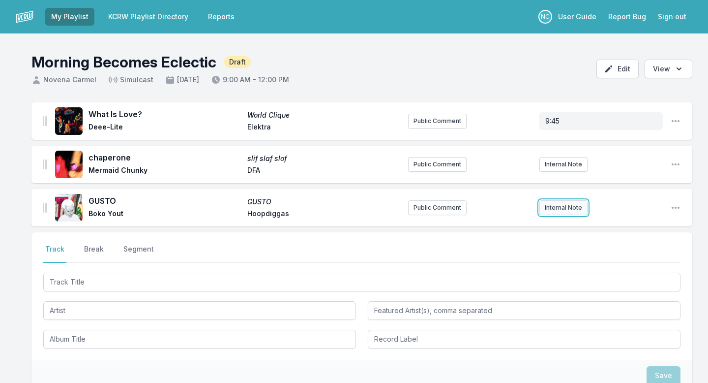
click at [556, 207] on button "Internal Note" at bounding box center [563, 207] width 48 height 15
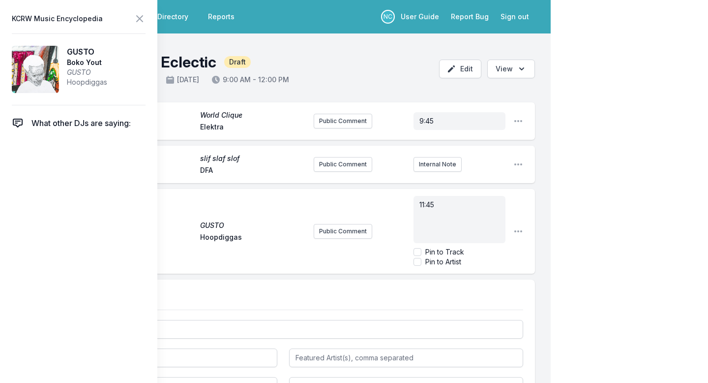
click at [625, 170] on div "My Playlist KCRW Playlist Directory Reports NC User Guide Report Bug Sign out M…" at bounding box center [354, 266] width 708 height 532
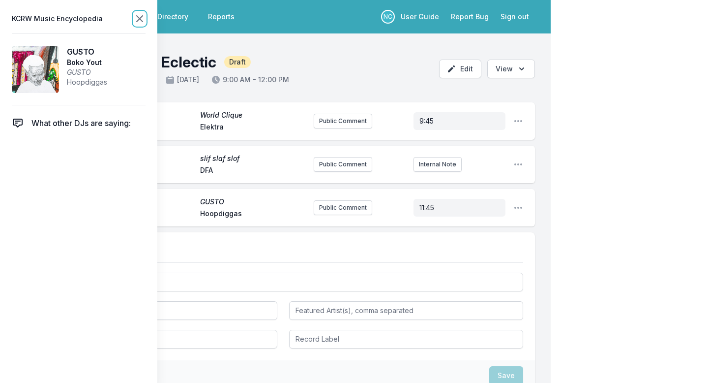
click at [143, 22] on icon at bounding box center [140, 19] width 12 height 12
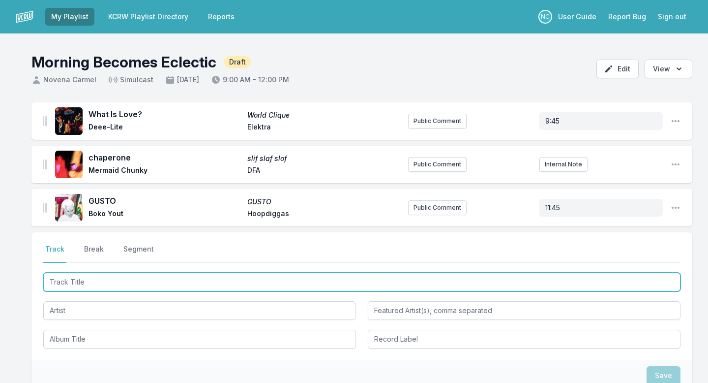
click at [68, 280] on input "Track Title" at bounding box center [361, 281] width 637 height 19
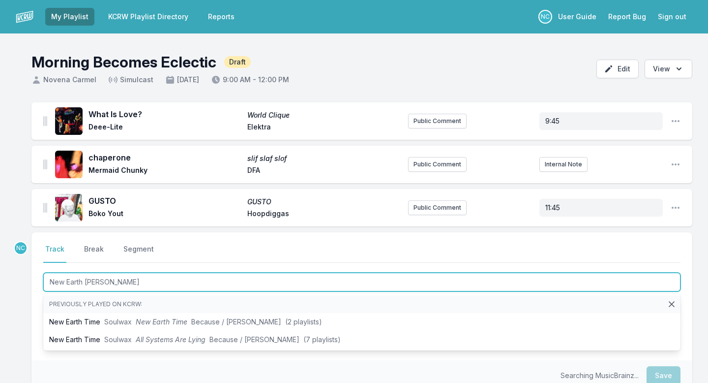
type input "New Earth Time"
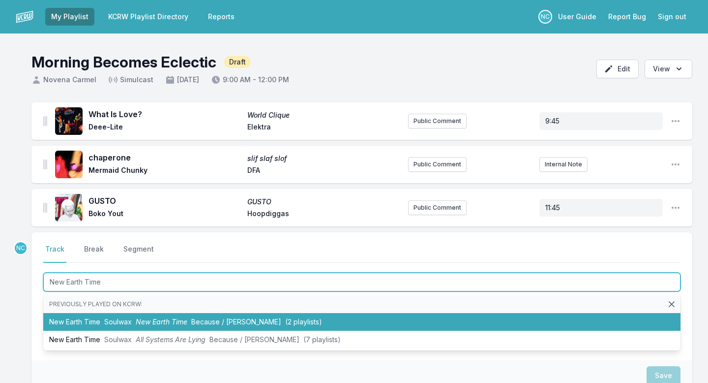
click at [73, 319] on li "New Earth Time Soulwax New Earth Time Because / Deewee (2 playlists)" at bounding box center [361, 322] width 637 height 18
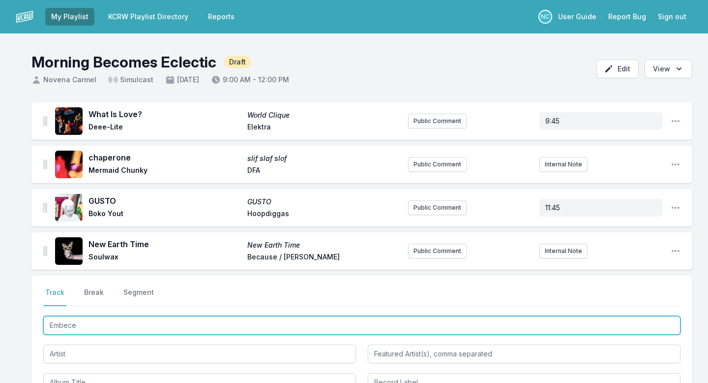
type input "Embeces"
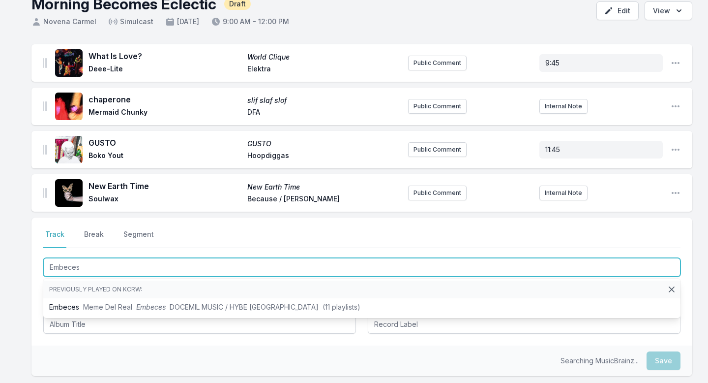
scroll to position [94, 0]
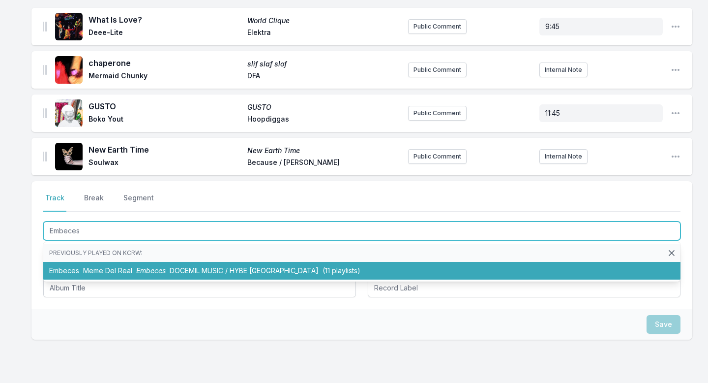
click at [77, 273] on li "Embeces Meme Del Real Embeces DOCEMIL MUSIC / HYBE Latin America (11 playlists)" at bounding box center [361, 271] width 637 height 18
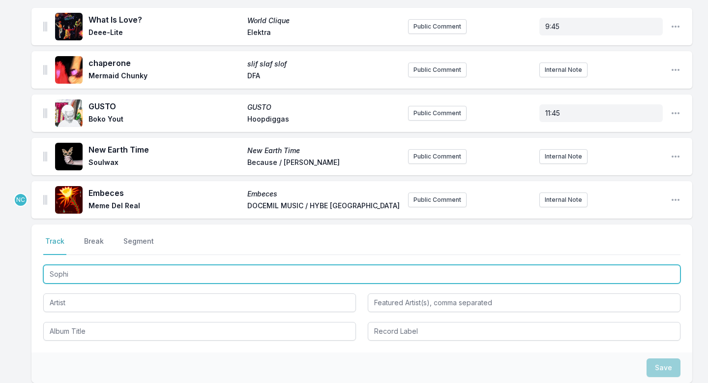
type input "[PERSON_NAME]"
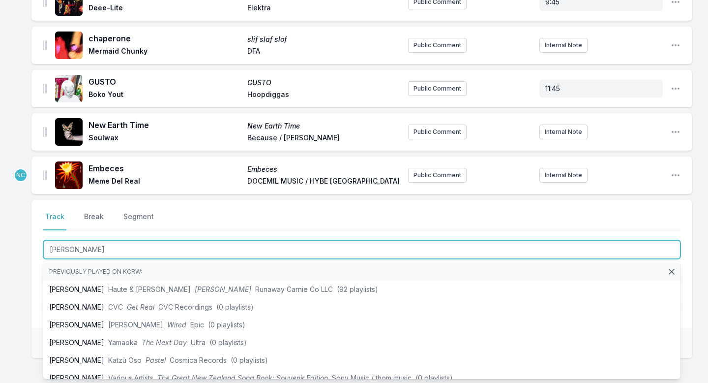
scroll to position [119, 0]
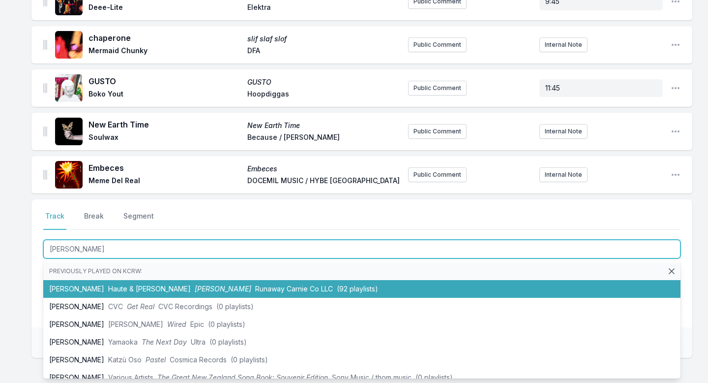
click at [80, 283] on li "Sophie Haute & Freddy Sophie Runaway Carnie Co LLC (92 playlists)" at bounding box center [361, 289] width 637 height 18
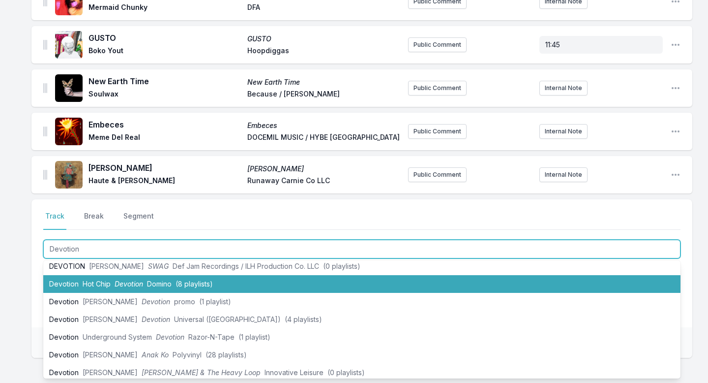
scroll to position [86, 0]
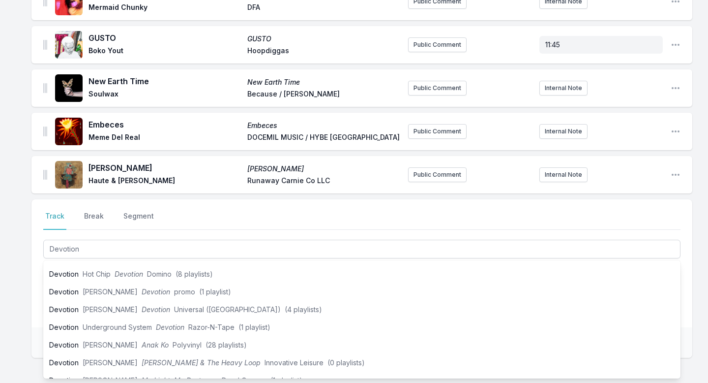
click at [21, 325] on div "What Is Love? World Clique Deee‐Lite Elektra Public Comment 9:45 Open playlist …" at bounding box center [354, 196] width 708 height 512
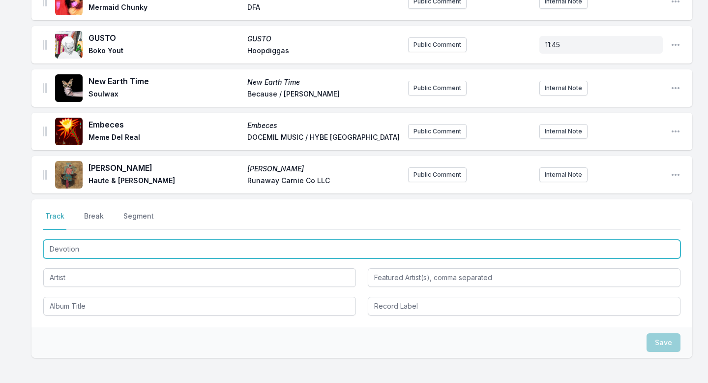
click at [155, 244] on input "Devotion" at bounding box center [361, 248] width 637 height 19
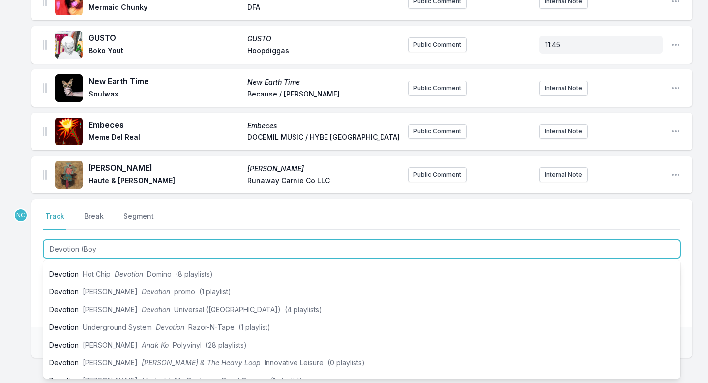
type input "Devotion (Boys"
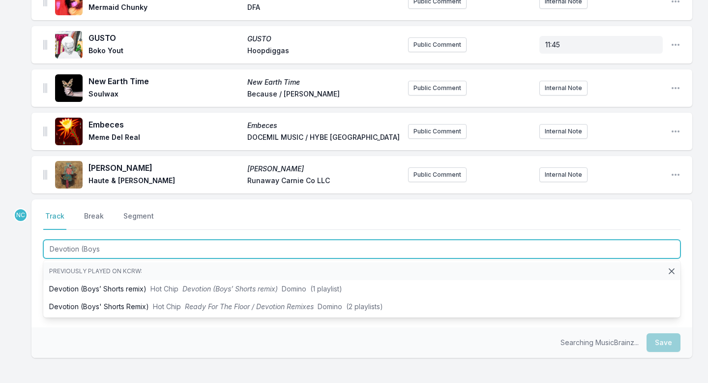
scroll to position [0, 0]
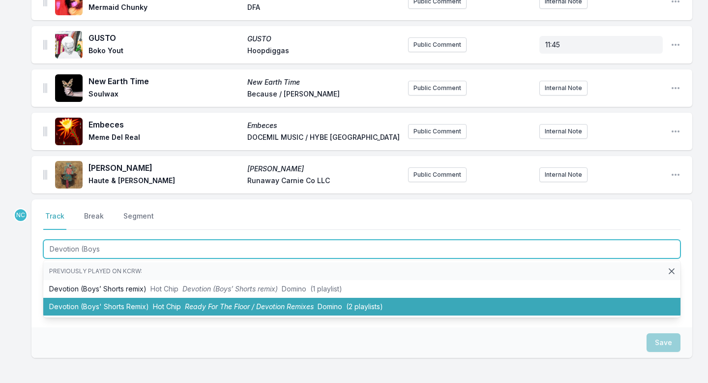
click at [145, 300] on li "Devotion (Boys' Shorts Remix) Hot Chip Ready For The Floor / Devotion Remixes D…" at bounding box center [361, 306] width 637 height 18
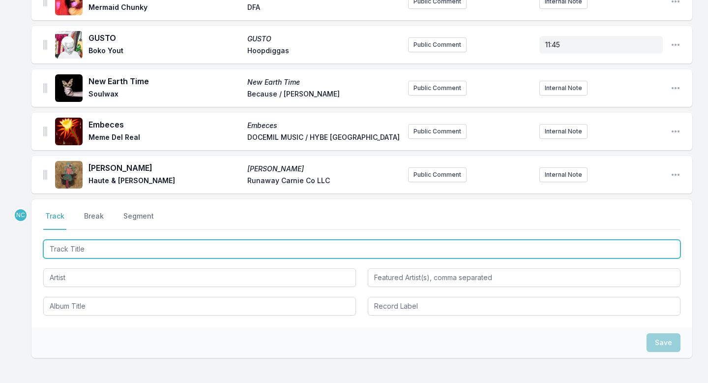
scroll to position [206, 0]
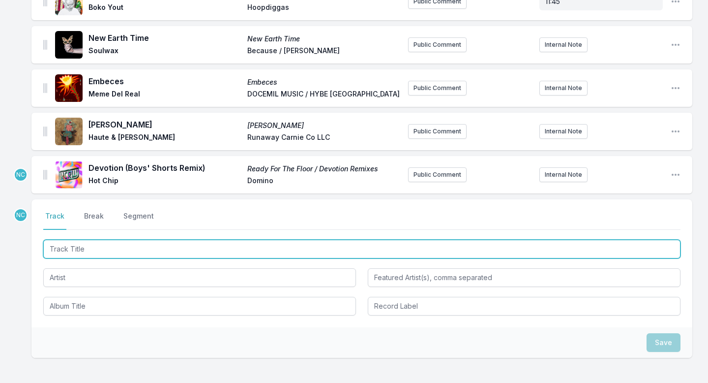
click at [135, 244] on input "Track Title" at bounding box center [361, 248] width 637 height 19
type input "Obsession"
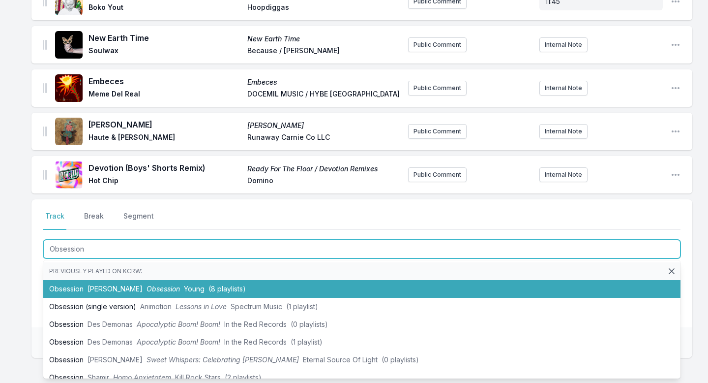
click at [147, 288] on span "Obsession" at bounding box center [163, 288] width 33 height 8
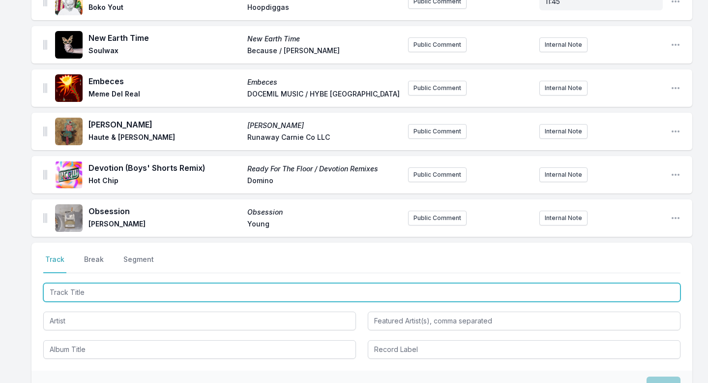
scroll to position [249, 0]
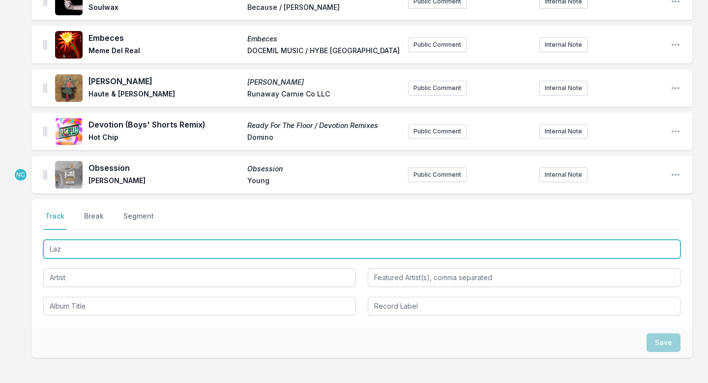
type input "Lazy"
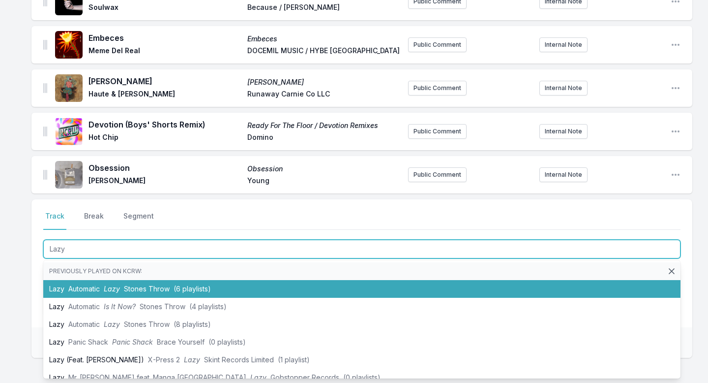
click at [118, 291] on span "Lazy" at bounding box center [112, 288] width 16 height 8
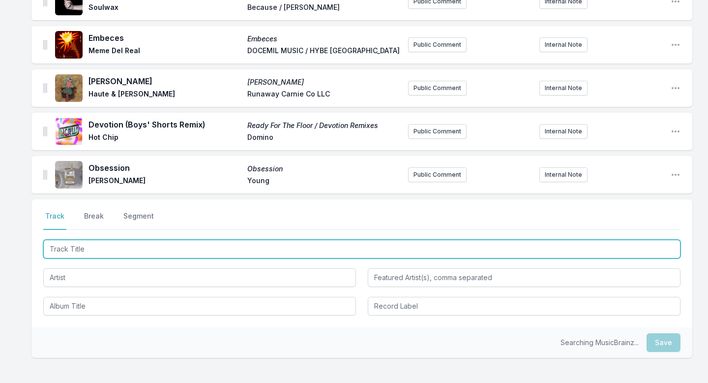
scroll to position [293, 0]
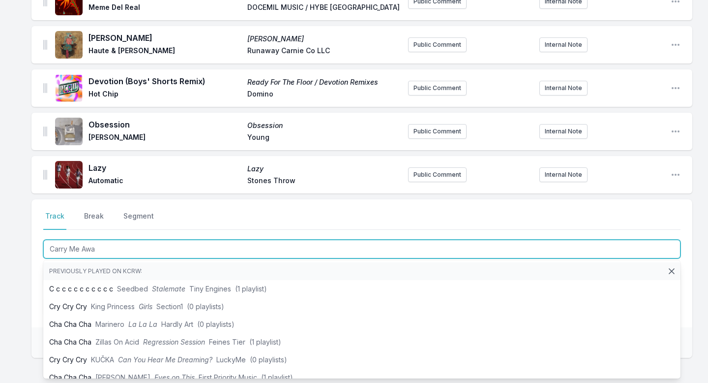
type input "Carry Me Away"
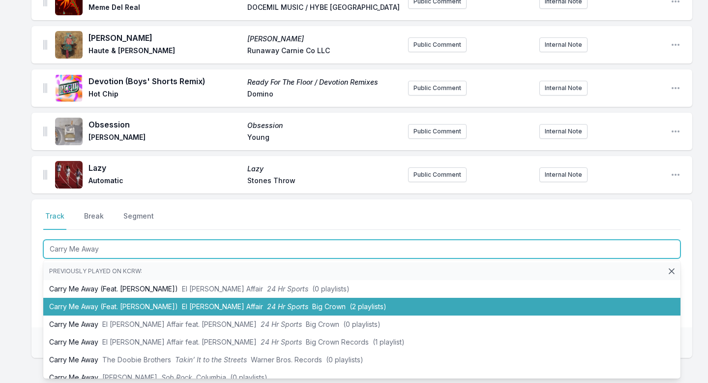
click at [123, 303] on li "Carry Me Away (Feat. Norah Jones) El Michels Affair 24 Hr Sports Big Crown (2 p…" at bounding box center [361, 306] width 637 height 18
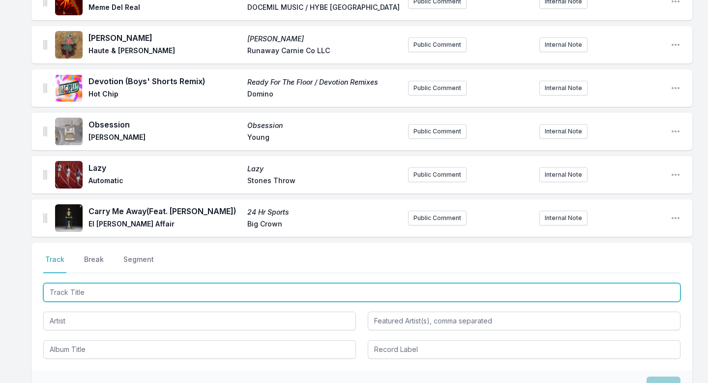
scroll to position [336, 0]
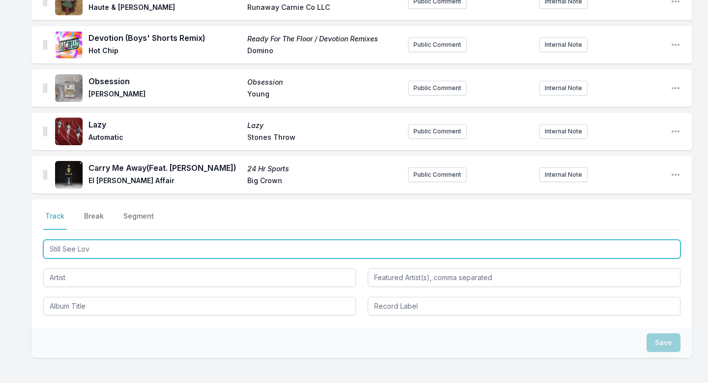
type input "Still See Love"
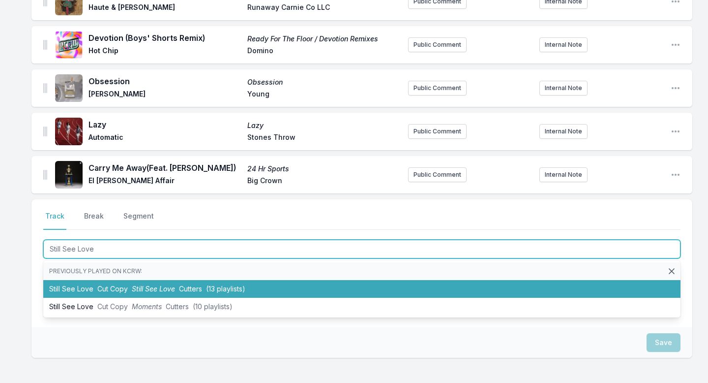
click at [130, 291] on li "Still See Love Cut Copy Still See Love Cutters (13 playlists)" at bounding box center [361, 289] width 637 height 18
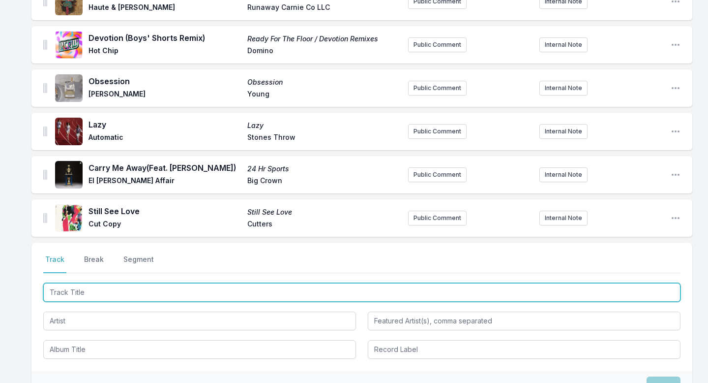
scroll to position [379, 0]
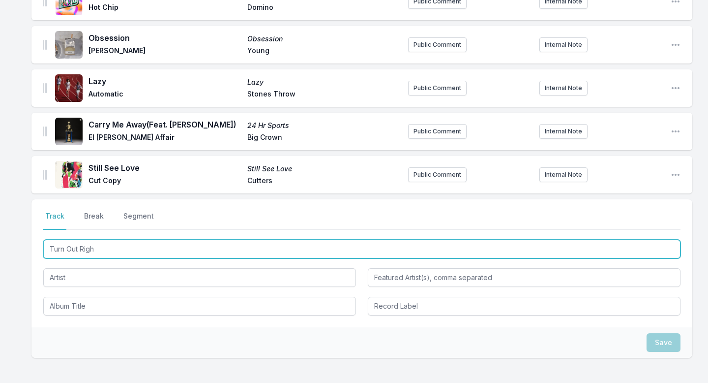
type input "Turn Out Right"
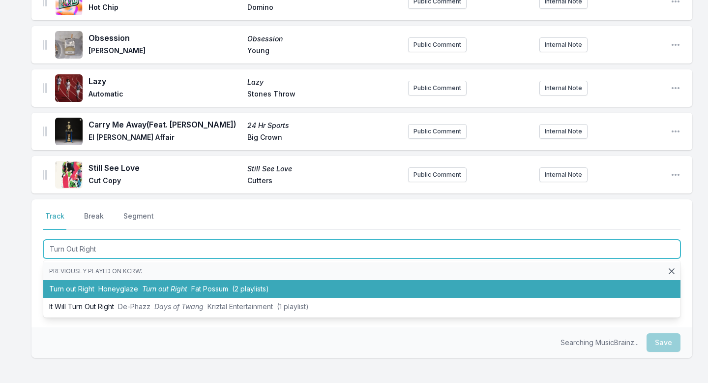
click at [122, 286] on span "Honeyglaze" at bounding box center [118, 288] width 40 height 8
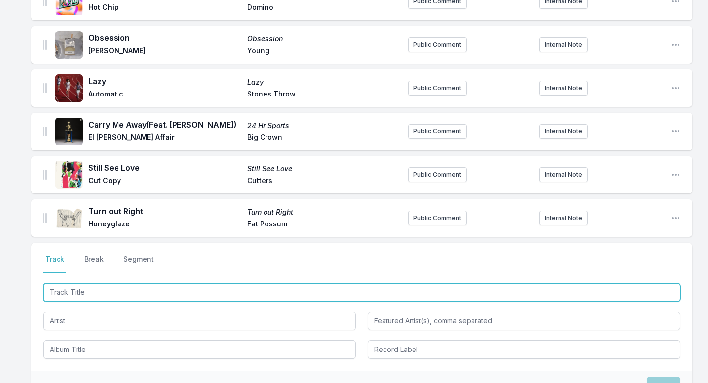
scroll to position [422, 0]
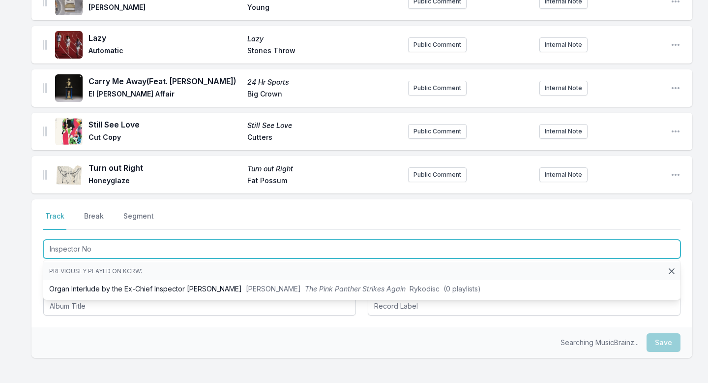
type input "Inspector Nor"
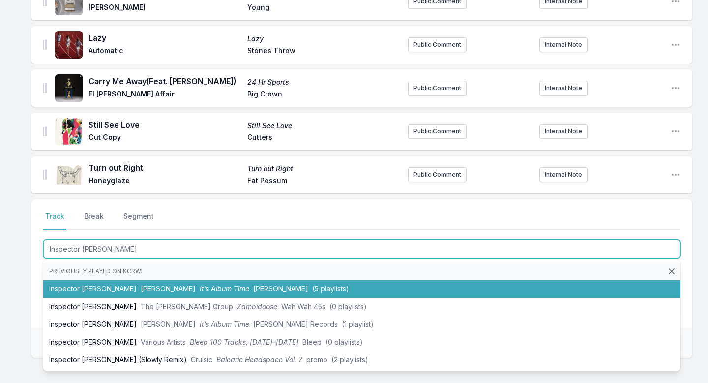
click at [103, 286] on li "Inspector Norse Todd Terje It’s Album Time Olsen (5 playlists)" at bounding box center [361, 289] width 637 height 18
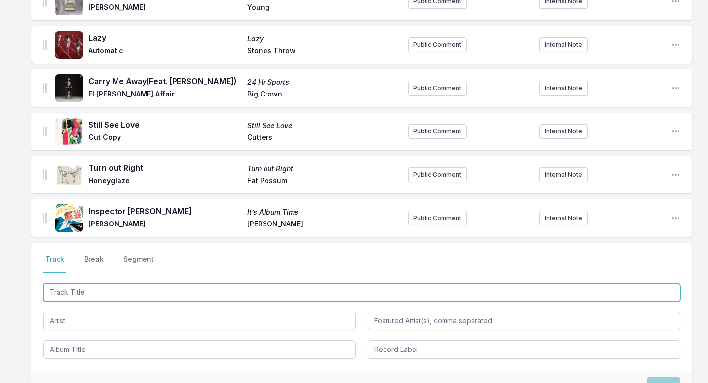
scroll to position [466, 0]
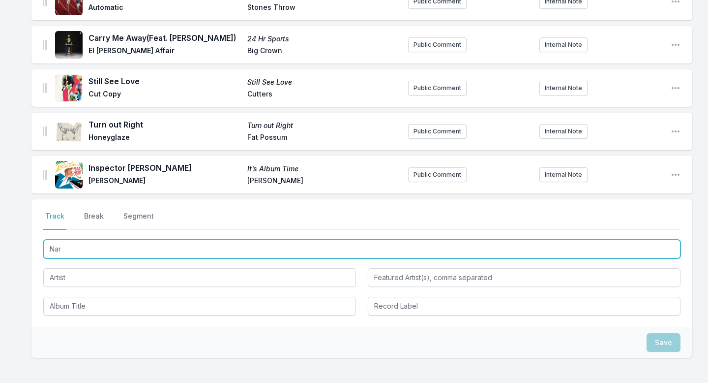
type input "Nara"
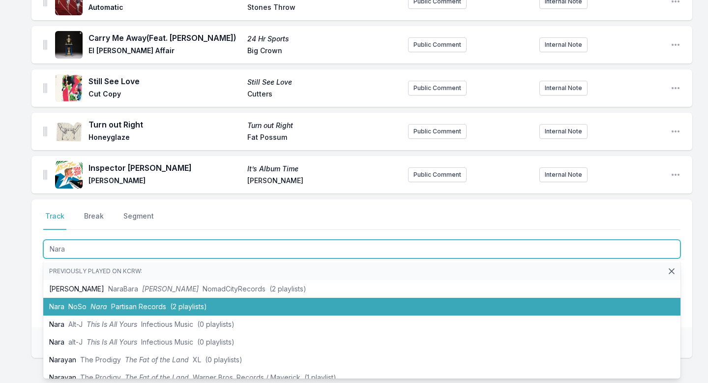
click at [98, 309] on span "Nara" at bounding box center [98, 306] width 17 height 8
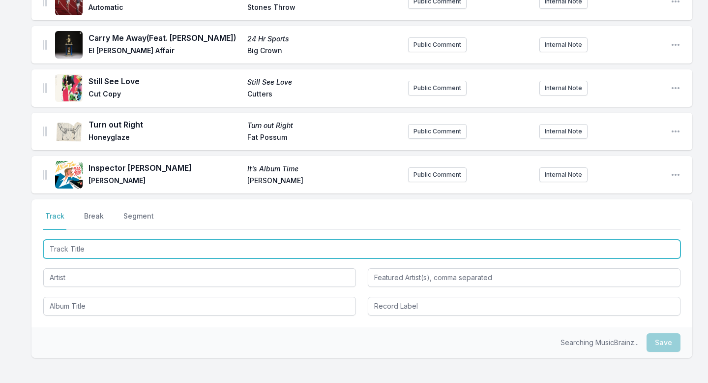
scroll to position [509, 0]
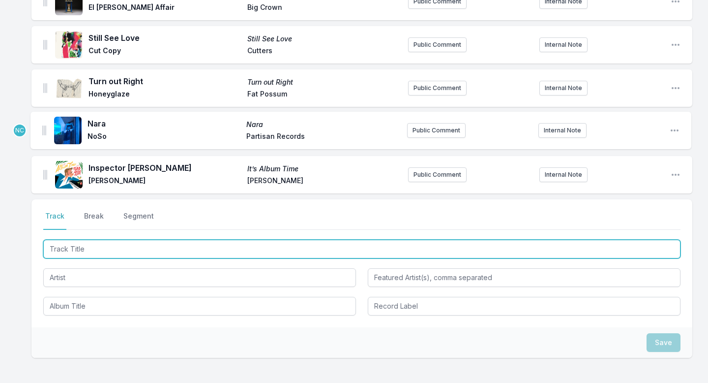
drag, startPoint x: 45, startPoint y: 174, endPoint x: 43, endPoint y: 122, distance: 51.2
click at [119, 245] on input "Track Title" at bounding box center [361, 248] width 637 height 19
type input "Across the Street"
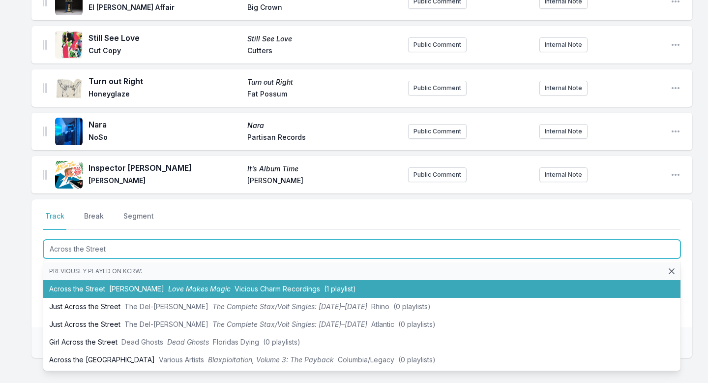
click at [114, 287] on span "[PERSON_NAME]" at bounding box center [136, 288] width 55 height 8
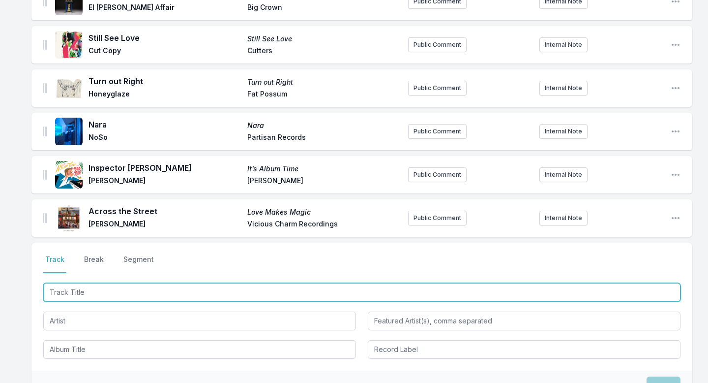
scroll to position [552, 0]
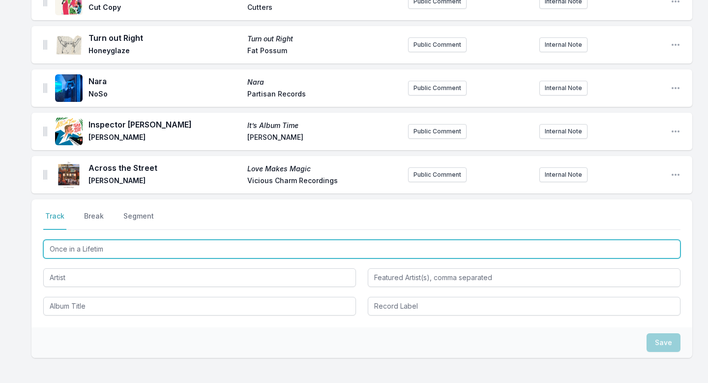
type input "Once in a Lifetime"
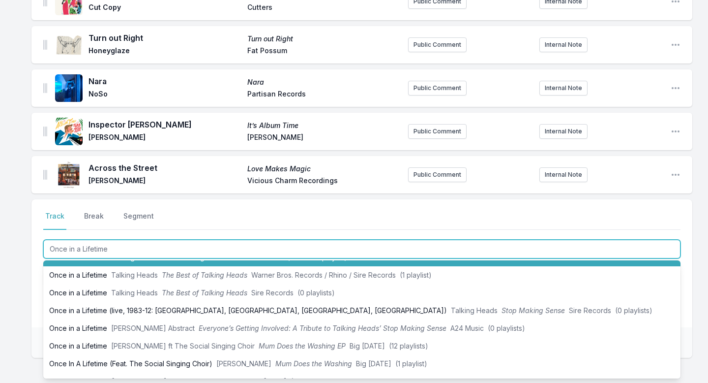
scroll to position [53, 0]
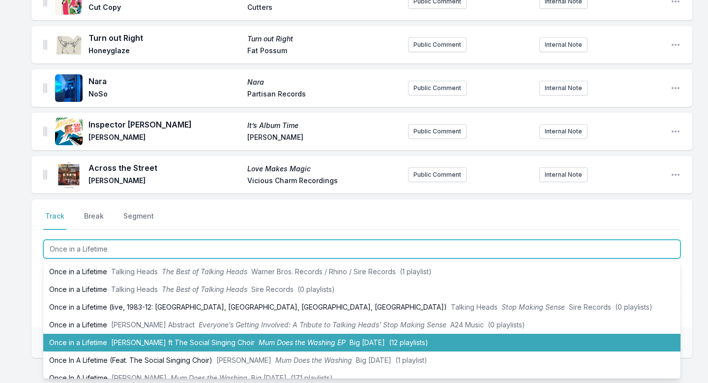
click at [111, 334] on li "Once in a Lifetime Joshua Idehen ft The Social Singing Choir Mum Does the Washi…" at bounding box center [361, 342] width 637 height 18
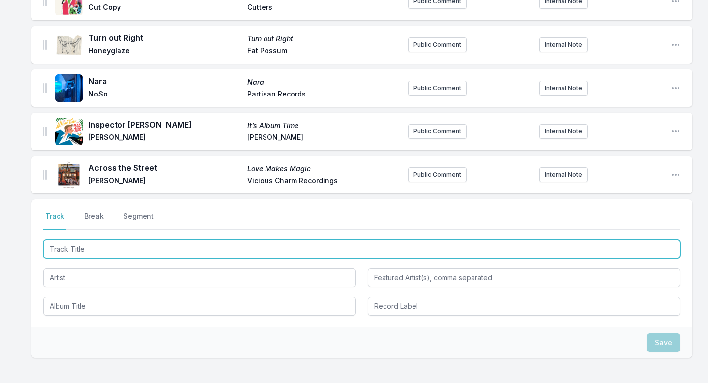
scroll to position [595, 0]
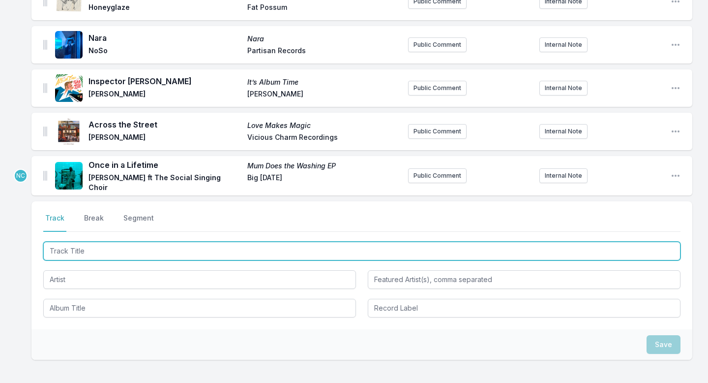
click at [144, 248] on input "Track Title" at bounding box center [361, 250] width 637 height 19
type input "The Crowd"
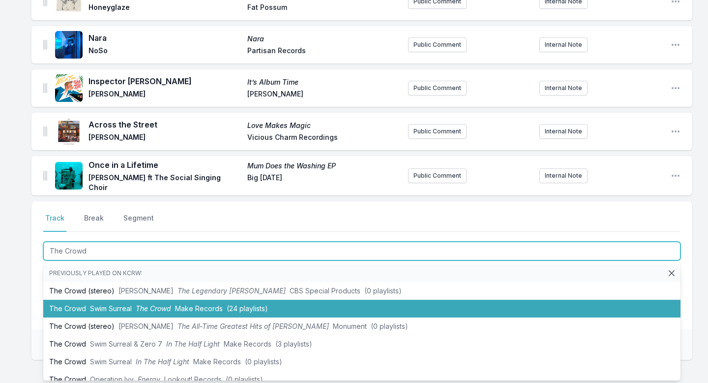
click at [135, 303] on li "The Crowd Swim Surreal The Crowd Make Records (24 playlists)" at bounding box center [361, 308] width 637 height 18
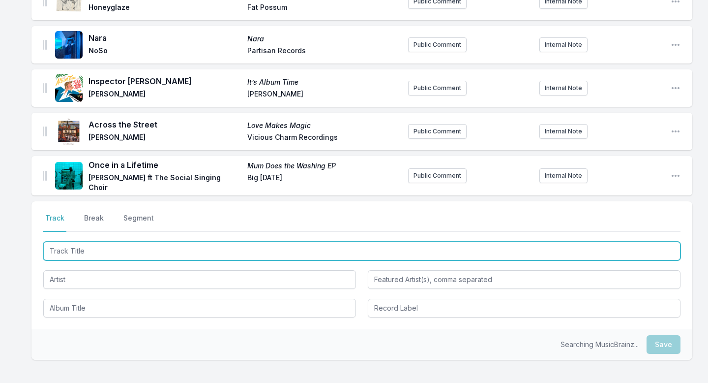
scroll to position [639, 0]
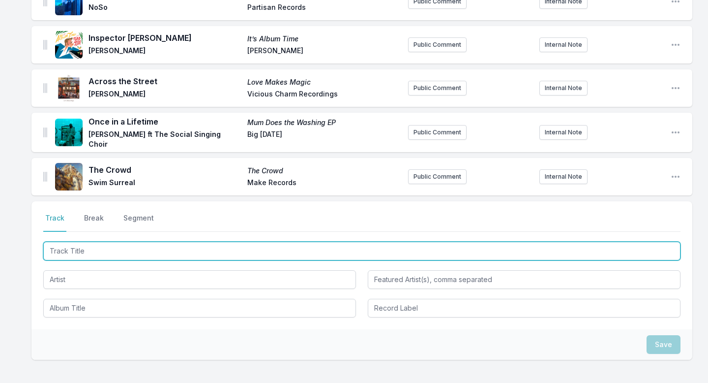
click at [134, 249] on input "Track Title" at bounding box center [361, 250] width 637 height 19
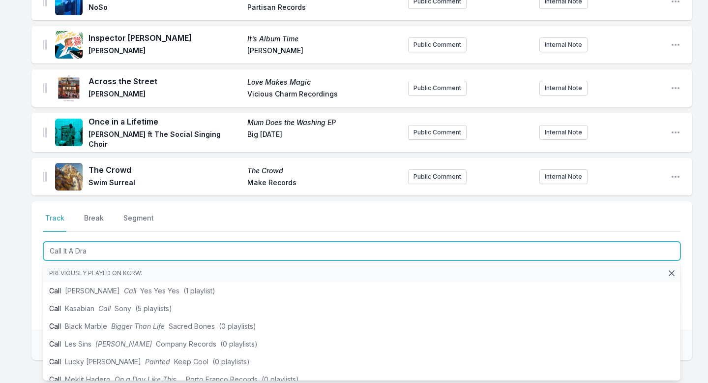
type input "Call It A Draw"
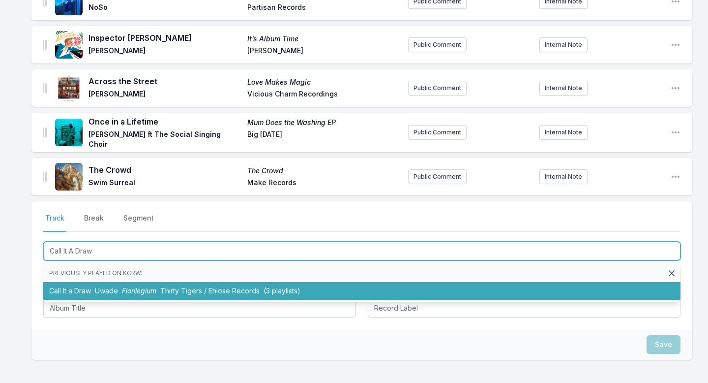
click at [117, 282] on li "Call It a Draw Uwade Florilegium Thirty Tigers / Ehiose Records (3 playlists)" at bounding box center [361, 291] width 637 height 18
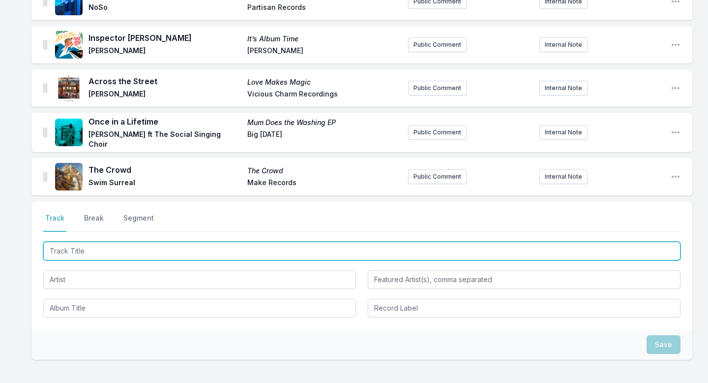
scroll to position [682, 0]
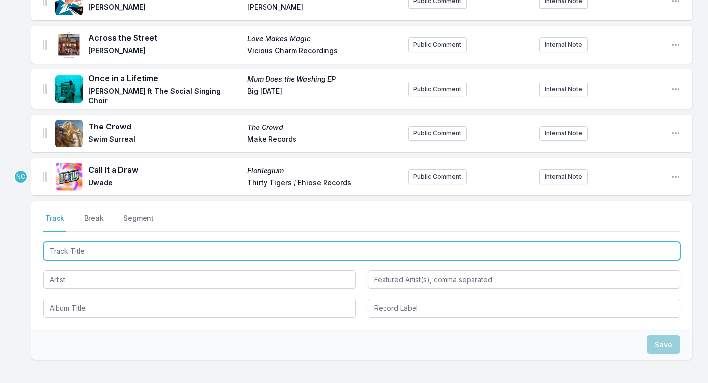
click at [129, 254] on input "Track Title" at bounding box center [361, 250] width 637 height 19
type input "Math Equation"
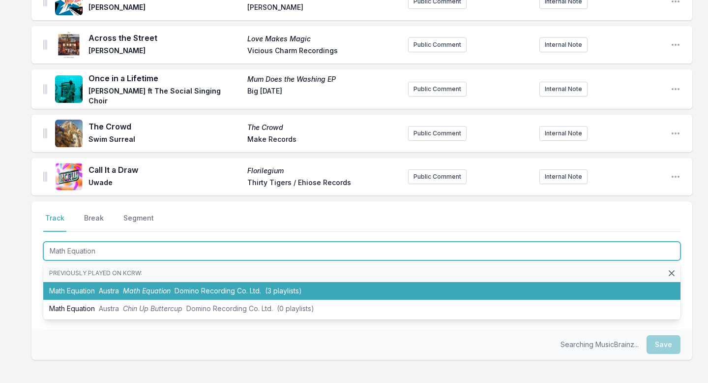
click at [116, 283] on li "Math Equation Austra Math Equation Domino Recording Co. Ltd. (3 playlists)" at bounding box center [361, 291] width 637 height 18
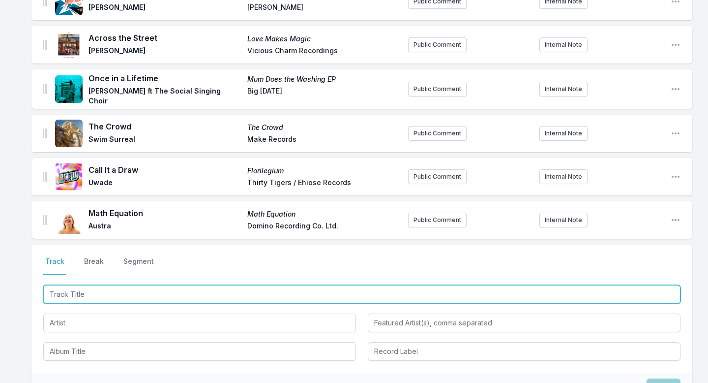
scroll to position [725, 0]
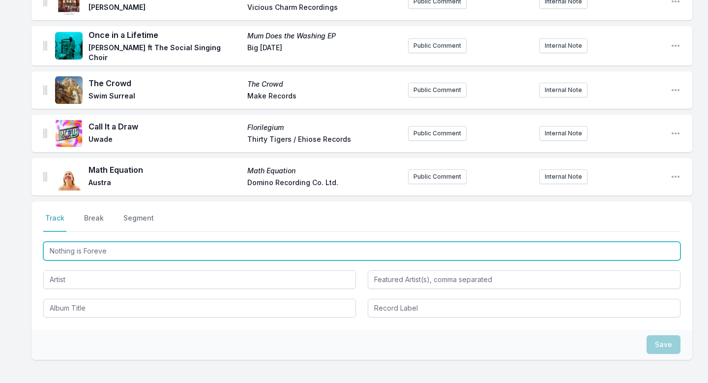
type input "Nothing is Forever"
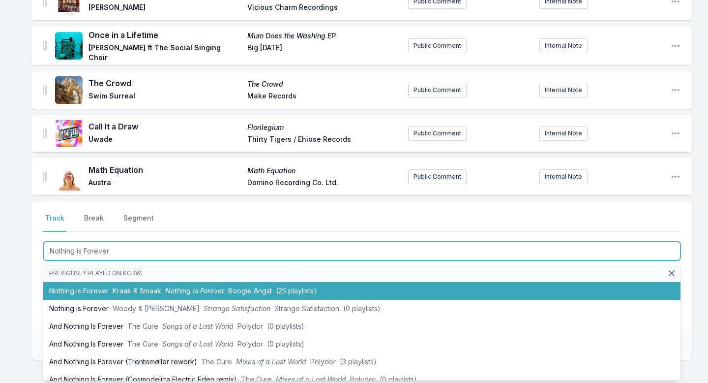
click at [104, 292] on li "Nothing Is Forever Kraak & Smaak Nothing Is Forever Boogie Angst (25 playlists)" at bounding box center [361, 291] width 637 height 18
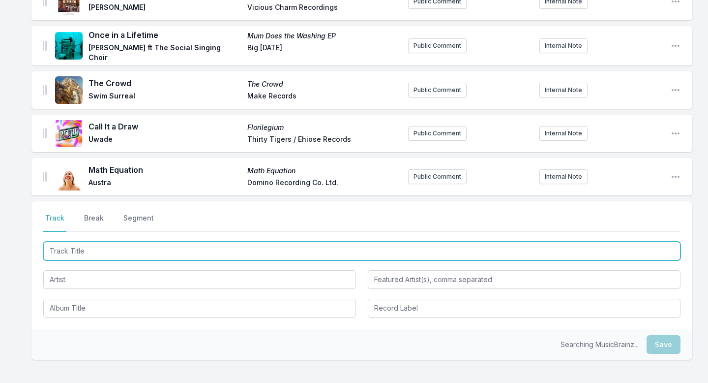
scroll to position [769, 0]
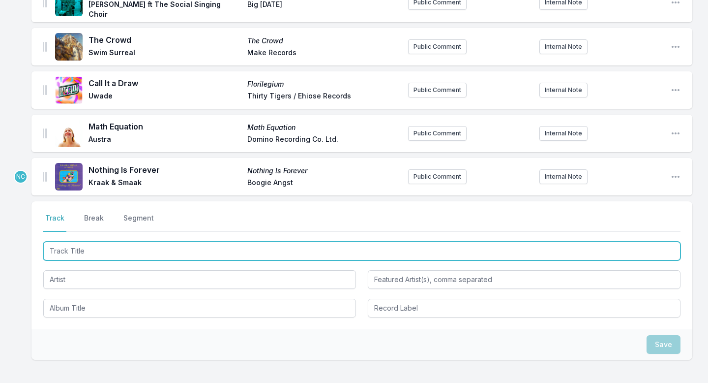
click at [101, 251] on input "Track Title" at bounding box center [361, 250] width 637 height 19
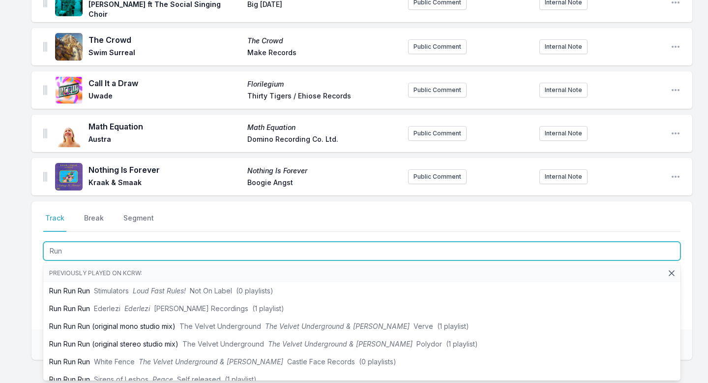
type input "Run"
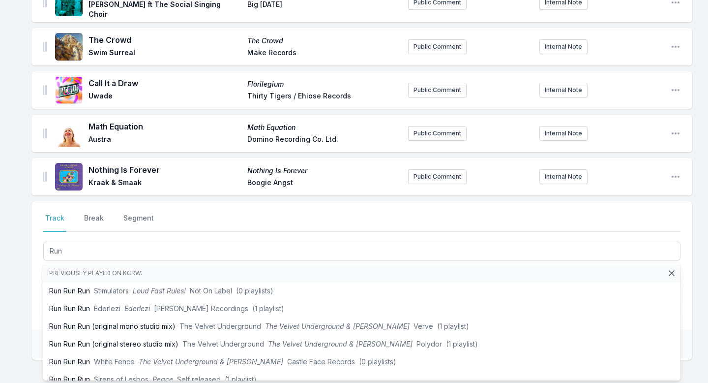
click at [38, 283] on div "Select a tab Track Break Segment Track Break Segment Run Previously played on K…" at bounding box center [361, 265] width 661 height 128
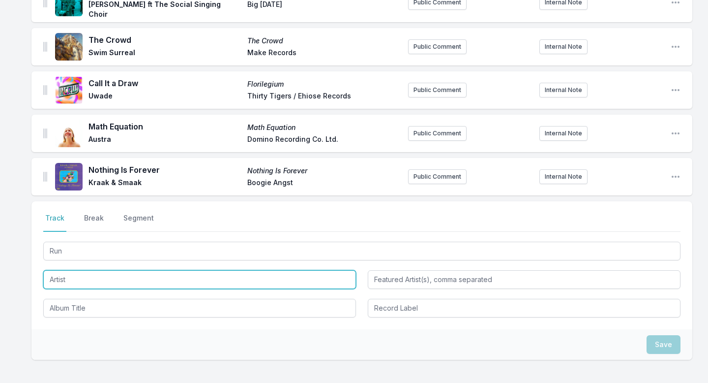
click at [70, 275] on input "Artist" at bounding box center [199, 279] width 313 height 19
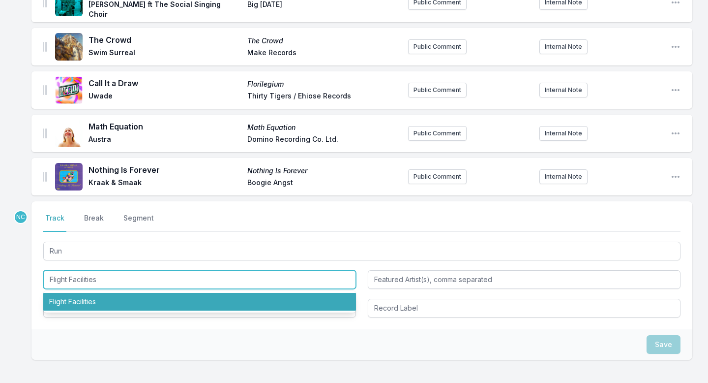
click at [64, 298] on li "Flight Facilities" at bounding box center [199, 302] width 313 height 18
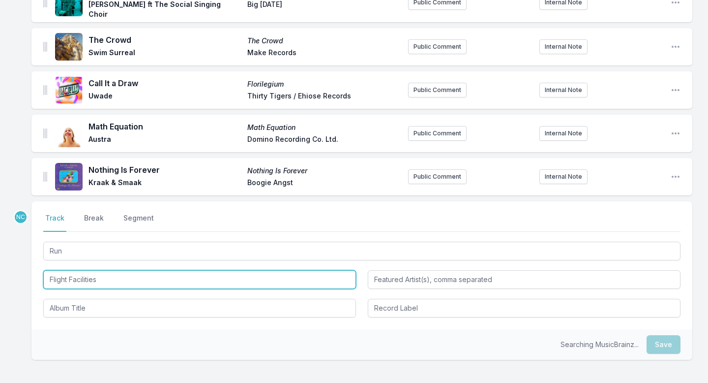
type input "Flight Facilities"
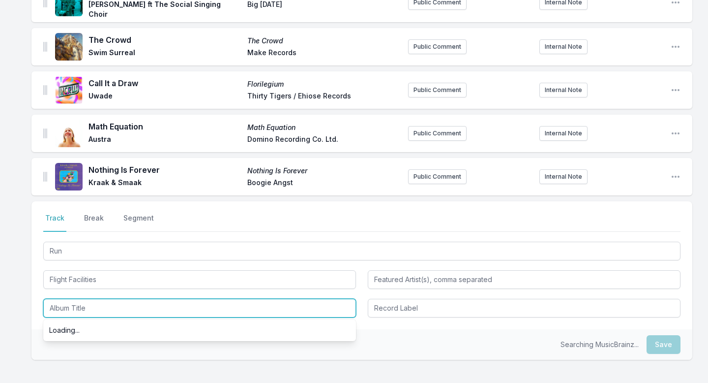
click at [64, 301] on input "Album Title" at bounding box center [199, 307] width 313 height 19
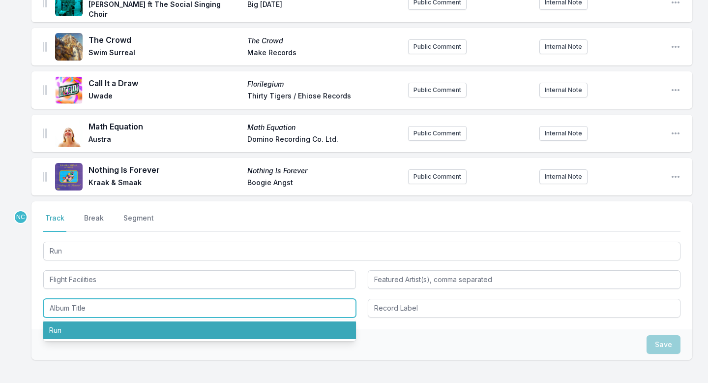
click at [70, 328] on li "Run" at bounding box center [199, 330] width 313 height 18
type input "Run"
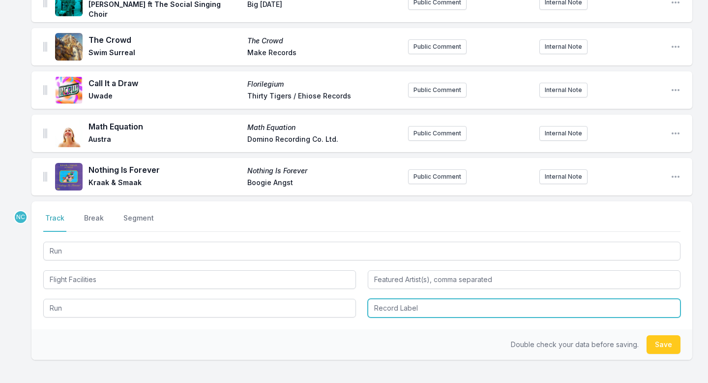
click at [413, 299] on input "Record Label" at bounding box center [524, 307] width 313 height 19
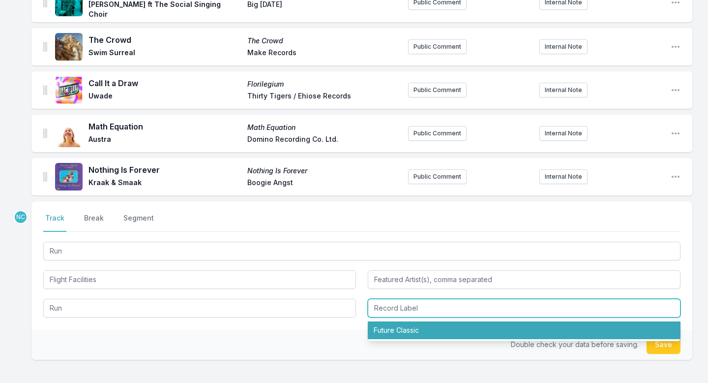
click at [416, 330] on li "Future Classic" at bounding box center [524, 330] width 313 height 18
type input "Future Classic"
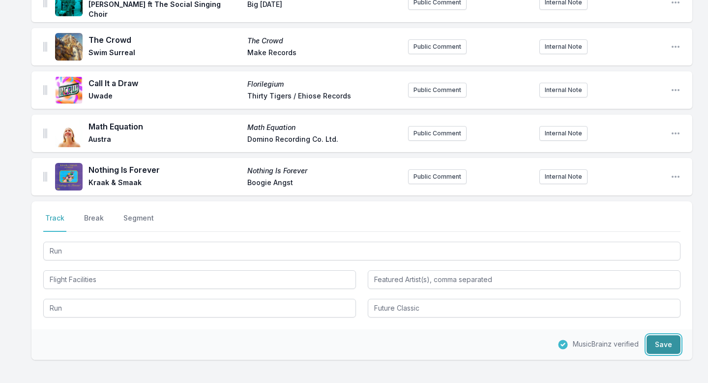
click at [666, 342] on button "Save" at bounding box center [664, 344] width 34 height 19
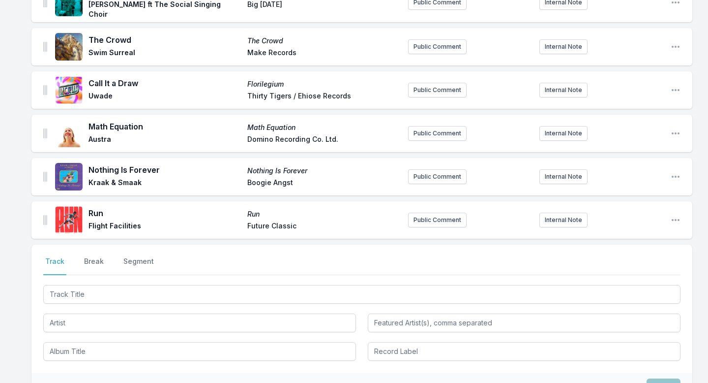
scroll to position [812, 0]
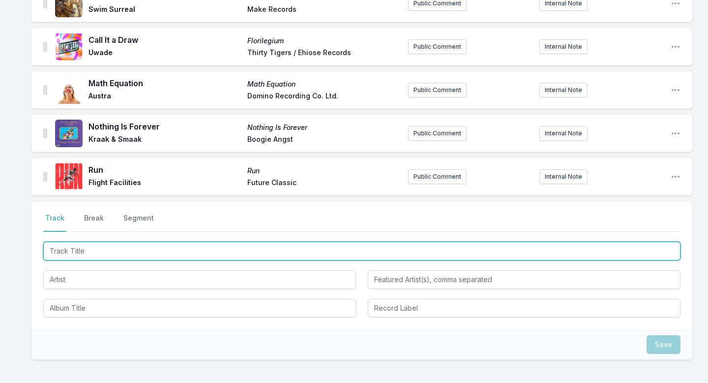
click at [418, 253] on input "Track Title" at bounding box center [361, 250] width 637 height 19
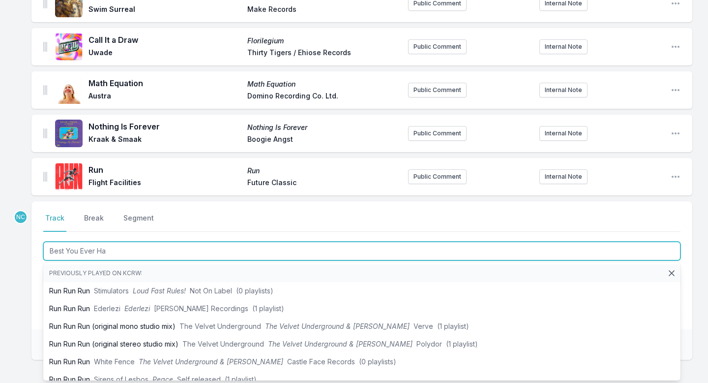
type input "Best You Ever Had"
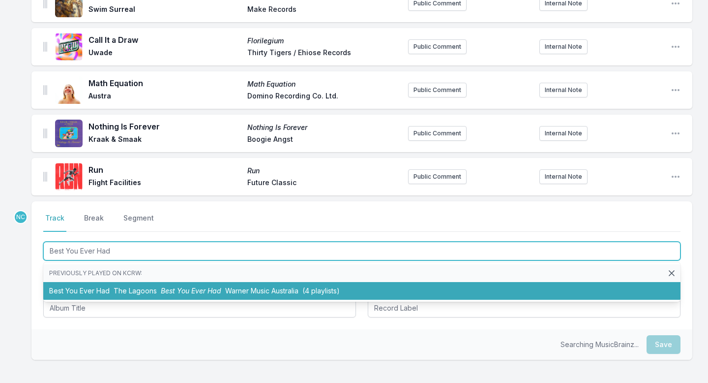
click at [366, 283] on li "Best You Ever Had The Lagoons Best You Ever Had Warner Music Australia (4 playl…" at bounding box center [361, 291] width 637 height 18
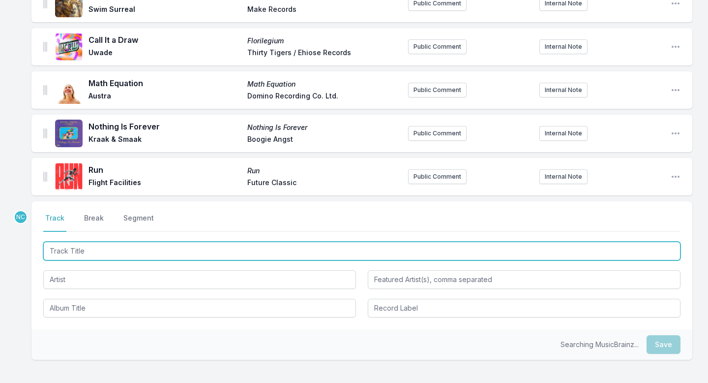
scroll to position [855, 0]
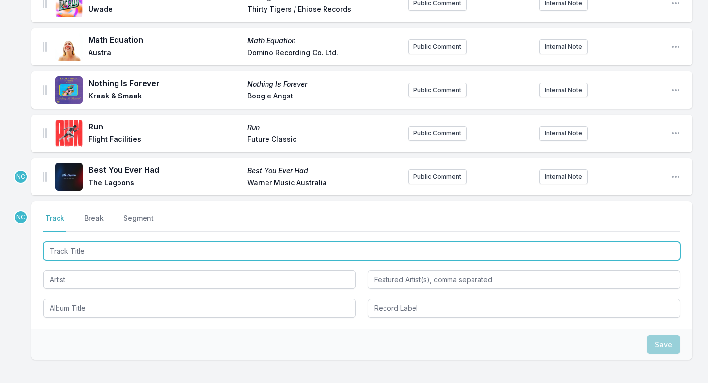
click at [287, 252] on input "Track Title" at bounding box center [361, 250] width 637 height 19
type input "BETTER"
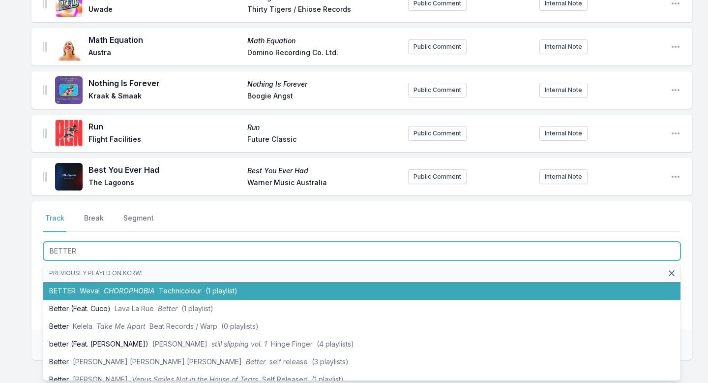
click at [254, 287] on li "BETTER Weval CHOROPHOBIA Technicolour (1 playlist)" at bounding box center [361, 291] width 637 height 18
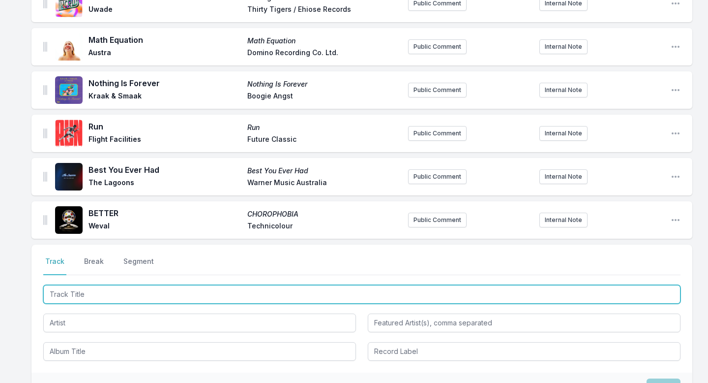
scroll to position [898, 0]
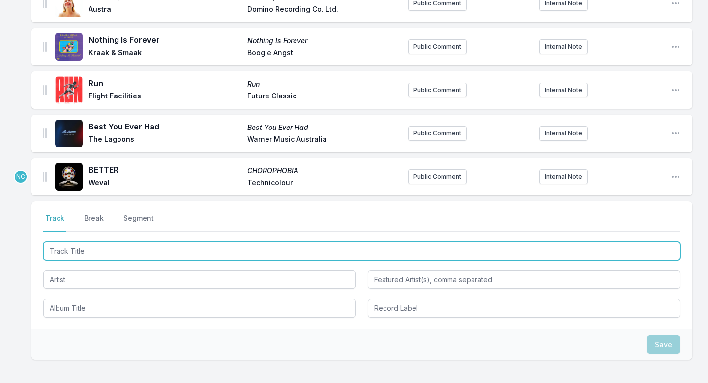
click at [247, 247] on input "Track Title" at bounding box center [361, 250] width 637 height 19
type input "t"
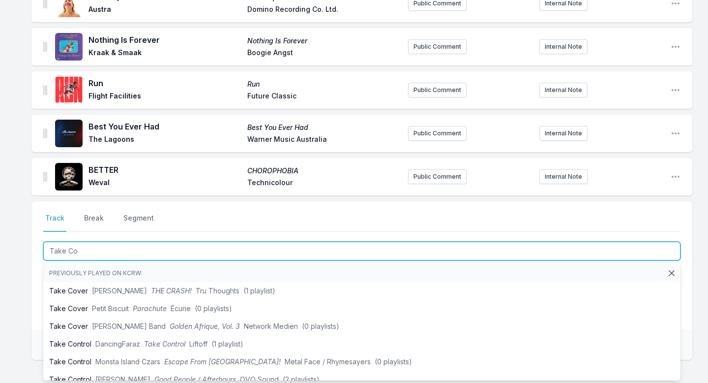
type input "Take Cov"
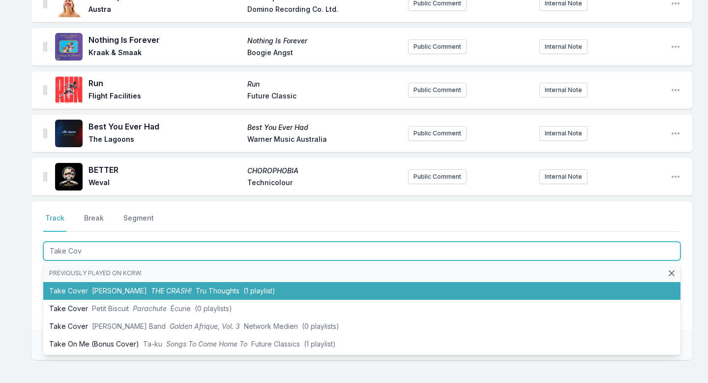
click at [222, 291] on span "Tru Thoughts" at bounding box center [218, 290] width 44 height 8
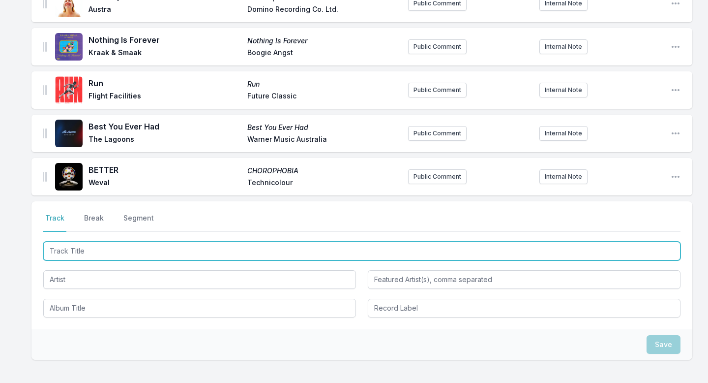
scroll to position [942, 0]
